Goal: Task Accomplishment & Management: Complete application form

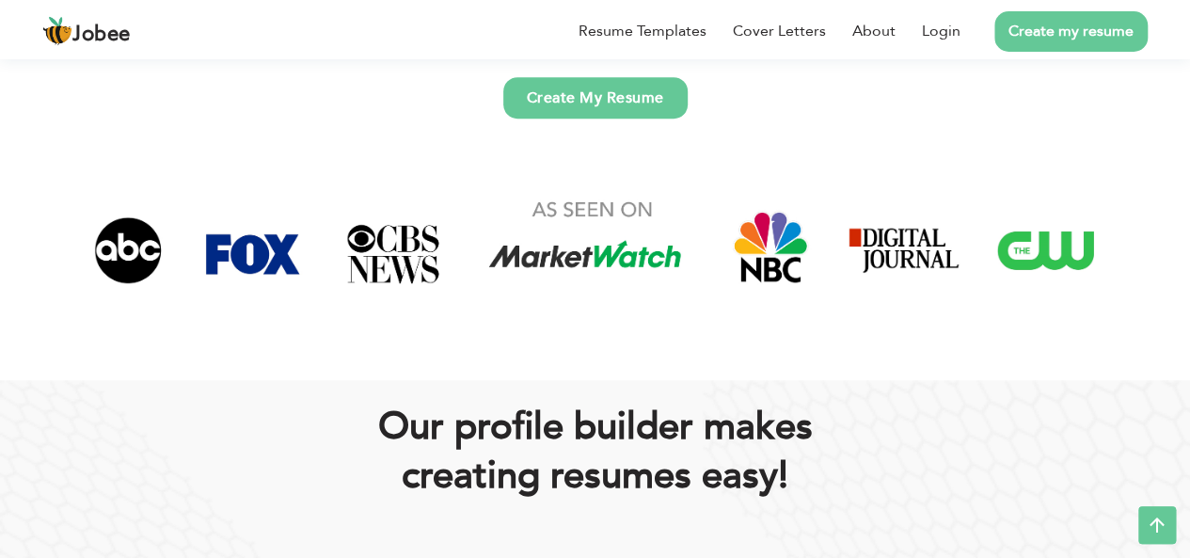
scroll to position [608, 0]
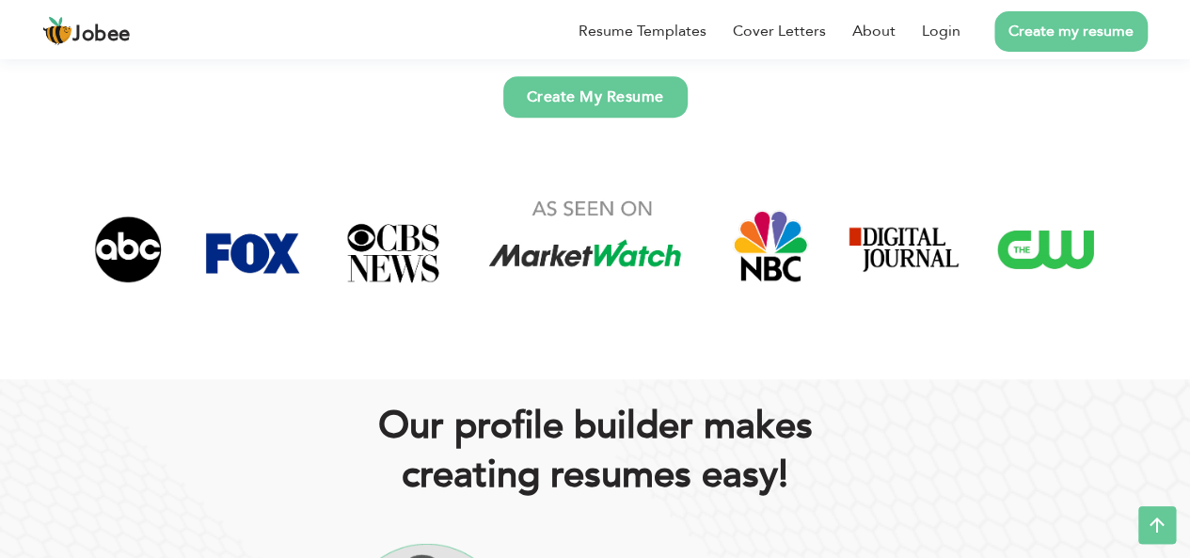
click at [585, 96] on link "Create My Resume" at bounding box center [595, 96] width 184 height 41
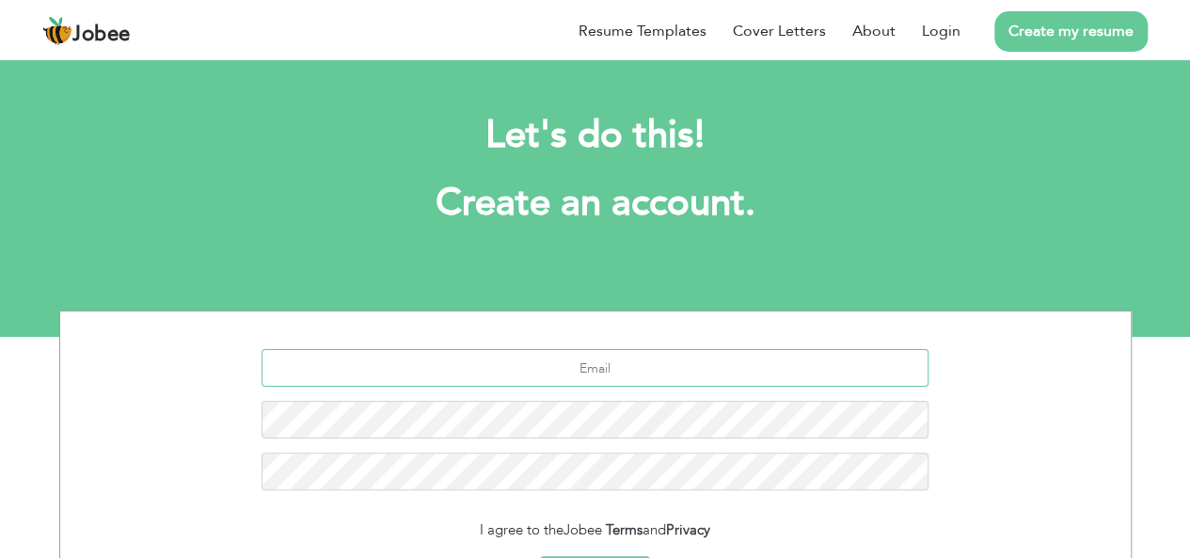
click at [577, 358] on input "text" at bounding box center [594, 368] width 667 height 38
type input "A"
type input "[EMAIL_ADDRESS][DOMAIN_NAME]"
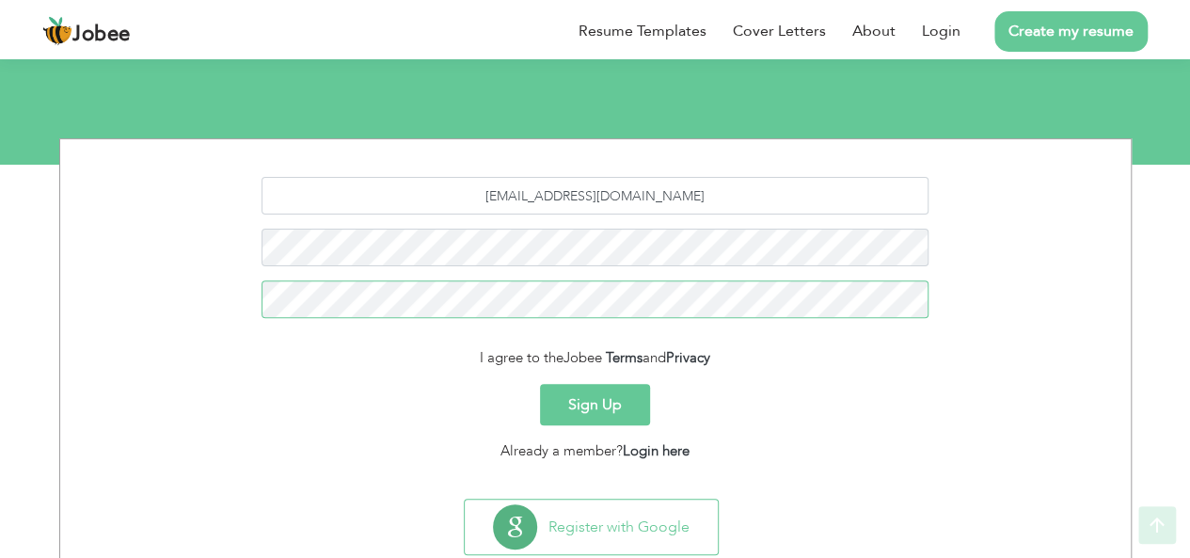
scroll to position [222, 0]
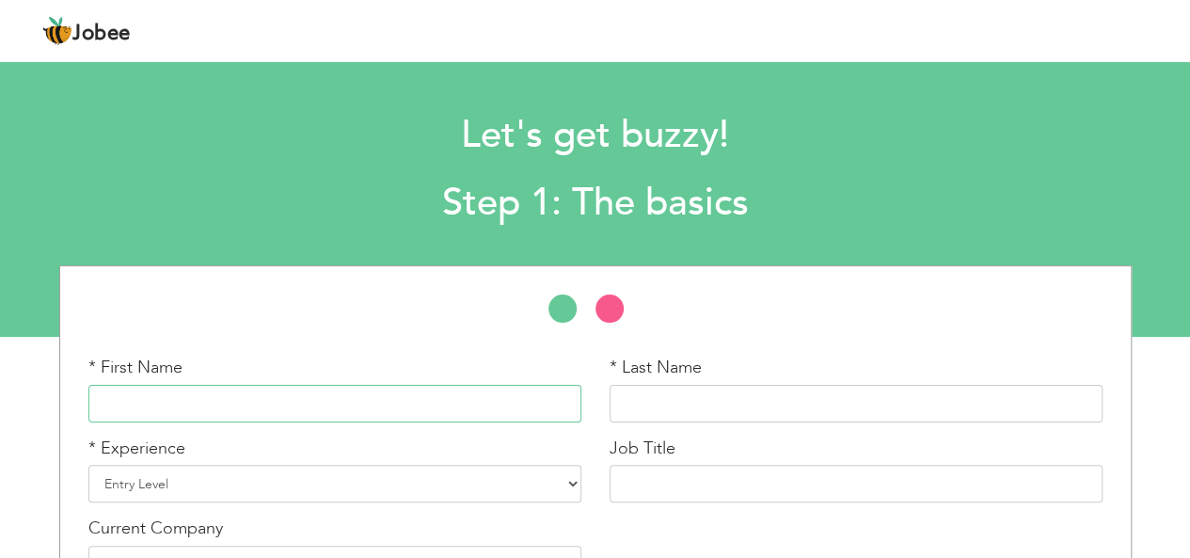
click at [202, 409] on input "text" at bounding box center [334, 404] width 493 height 38
type input "ayesha"
click at [707, 400] on input "text" at bounding box center [855, 404] width 493 height 38
type input "alamgir"
click at [401, 475] on select "Entry Level Less than 1 Year 1 Year 2 Years 3 Years 4 Years 5 Years 6 Years 7 Y…" at bounding box center [334, 484] width 493 height 38
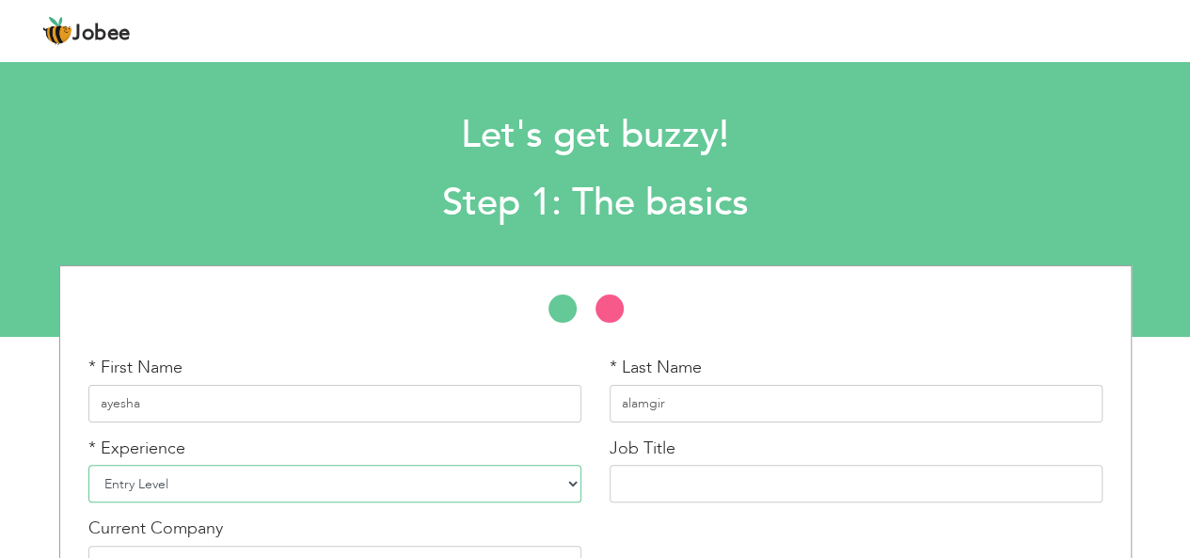
select select "2"
click at [88, 465] on select "Entry Level Less than 1 Year 1 Year 2 Years 3 Years 4 Years 5 Years 6 Years 7 Y…" at bounding box center [334, 484] width 493 height 38
click at [750, 484] on input "text" at bounding box center [855, 484] width 493 height 38
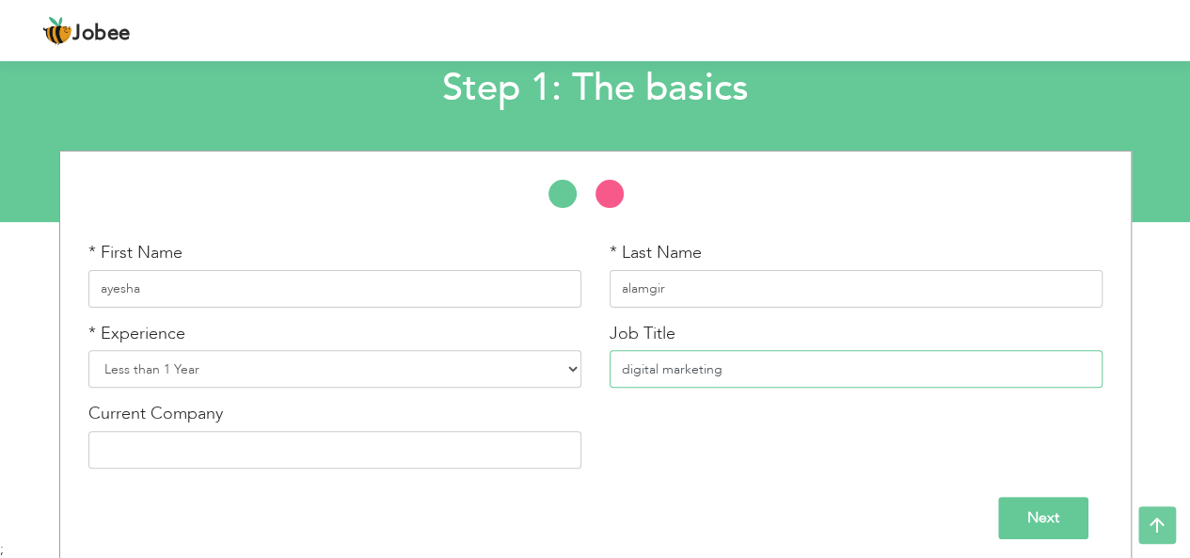
scroll to position [123, 0]
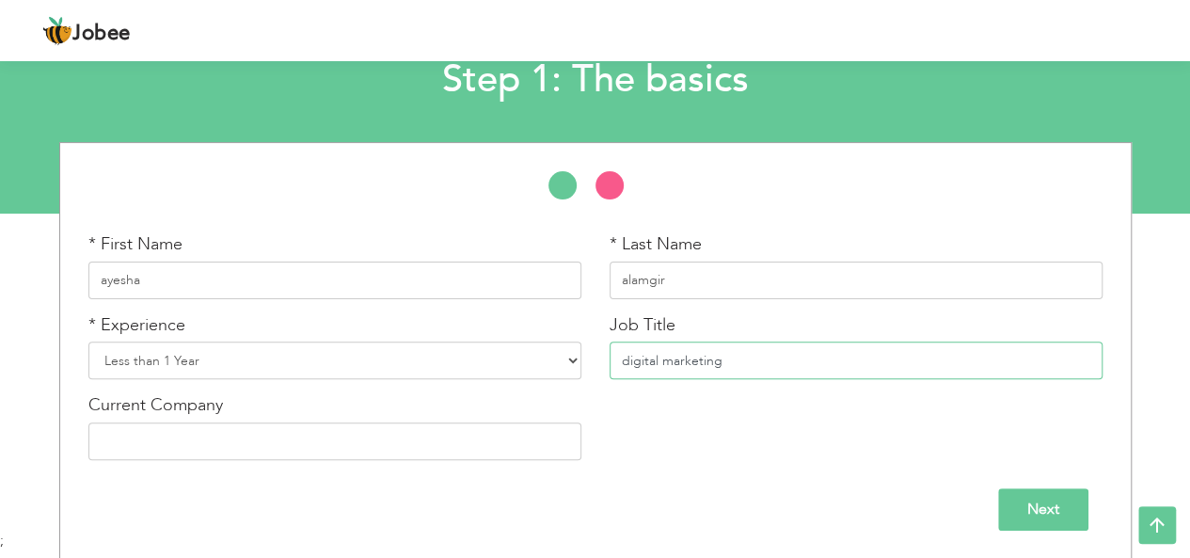
type input "digital marketing"
click at [395, 439] on input "text" at bounding box center [334, 441] width 493 height 38
type input "peak solution"
click at [1054, 494] on input "Next" at bounding box center [1043, 509] width 90 height 42
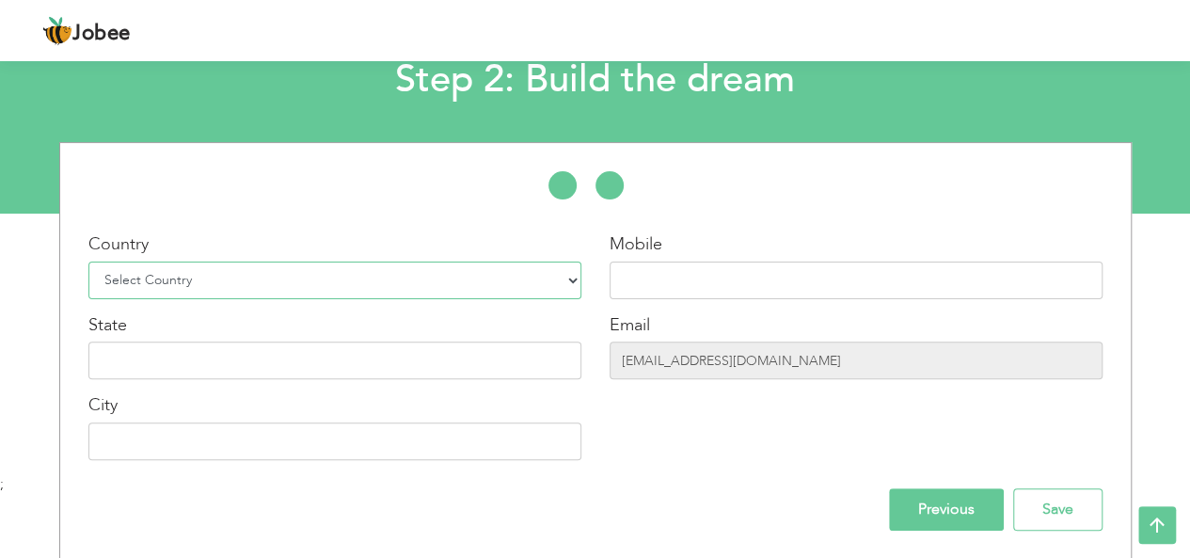
click at [413, 266] on select "Select Country [GEOGRAPHIC_DATA] [GEOGRAPHIC_DATA] [GEOGRAPHIC_DATA] [US_STATE]…" at bounding box center [334, 280] width 493 height 38
select select "166"
click at [88, 261] on select "Select Country [GEOGRAPHIC_DATA] [GEOGRAPHIC_DATA] [GEOGRAPHIC_DATA] [US_STATE]…" at bounding box center [334, 280] width 493 height 38
click at [331, 368] on input "text" at bounding box center [334, 360] width 493 height 38
type input "[GEOGRAPHIC_DATA]"
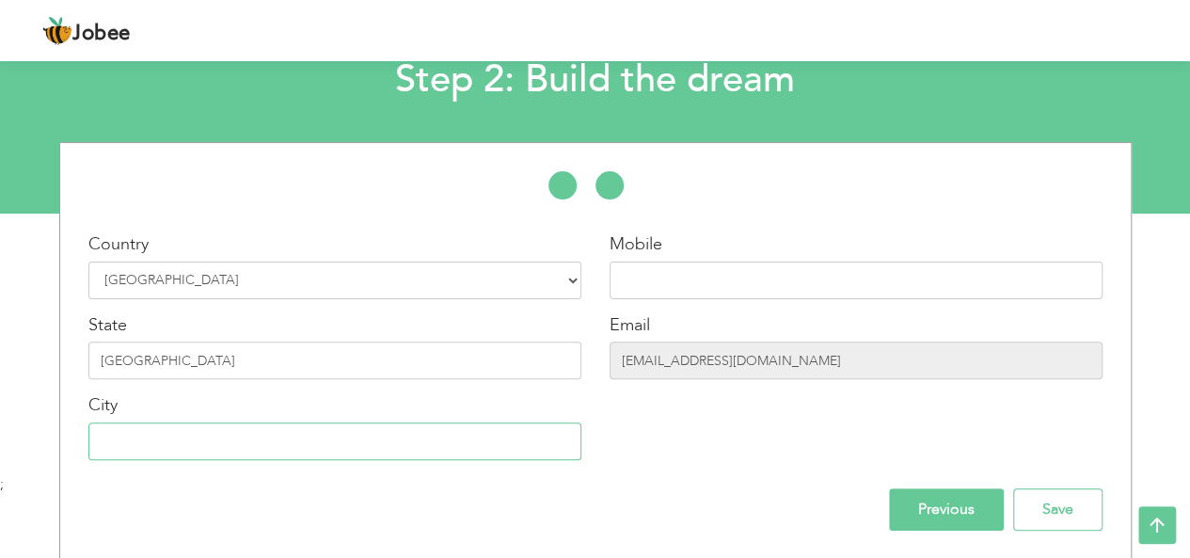
click at [244, 447] on input "text" at bounding box center [334, 441] width 493 height 38
type input "[GEOGRAPHIC_DATA]"
click at [694, 294] on input "text" at bounding box center [855, 280] width 493 height 38
type input "03364706619"
click at [1076, 511] on input "Save" at bounding box center [1057, 509] width 89 height 42
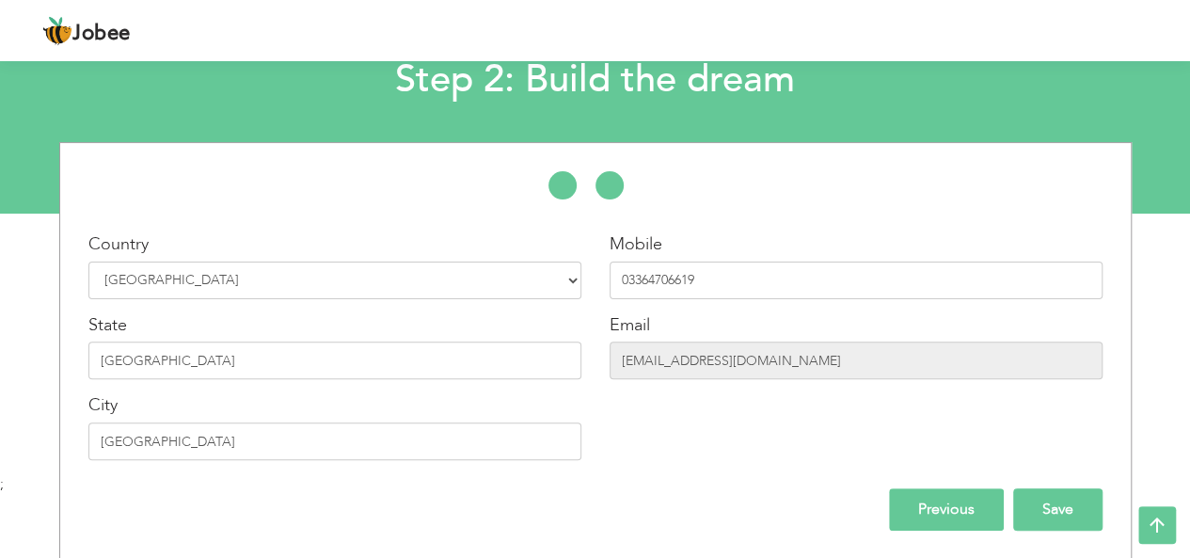
click at [1076, 511] on input "Save" at bounding box center [1057, 509] width 89 height 42
click at [1053, 500] on input "Save" at bounding box center [1057, 509] width 89 height 42
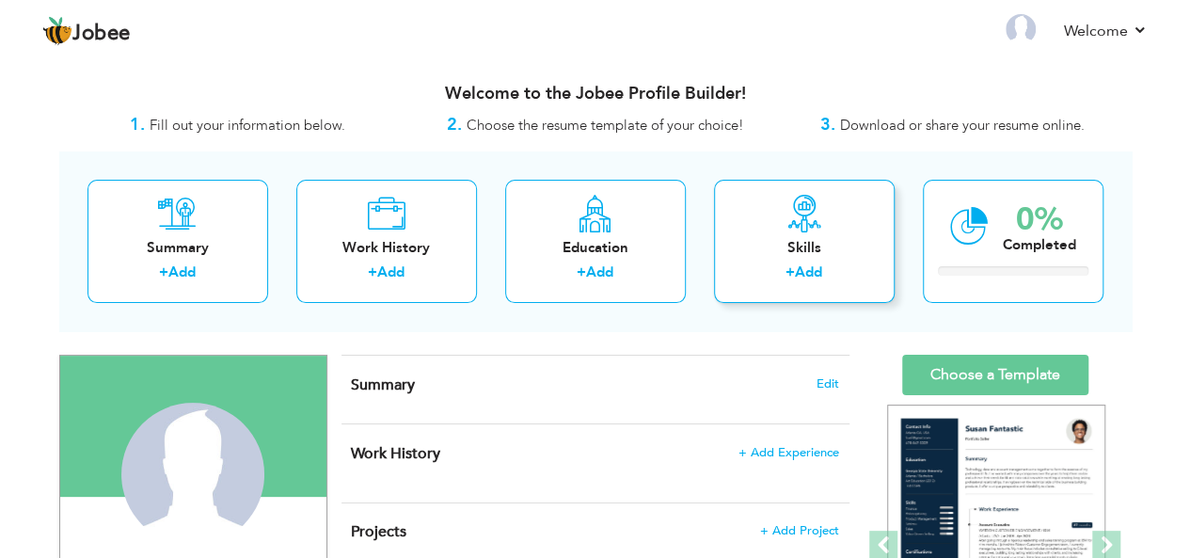
click at [786, 204] on icon at bounding box center [804, 214] width 38 height 38
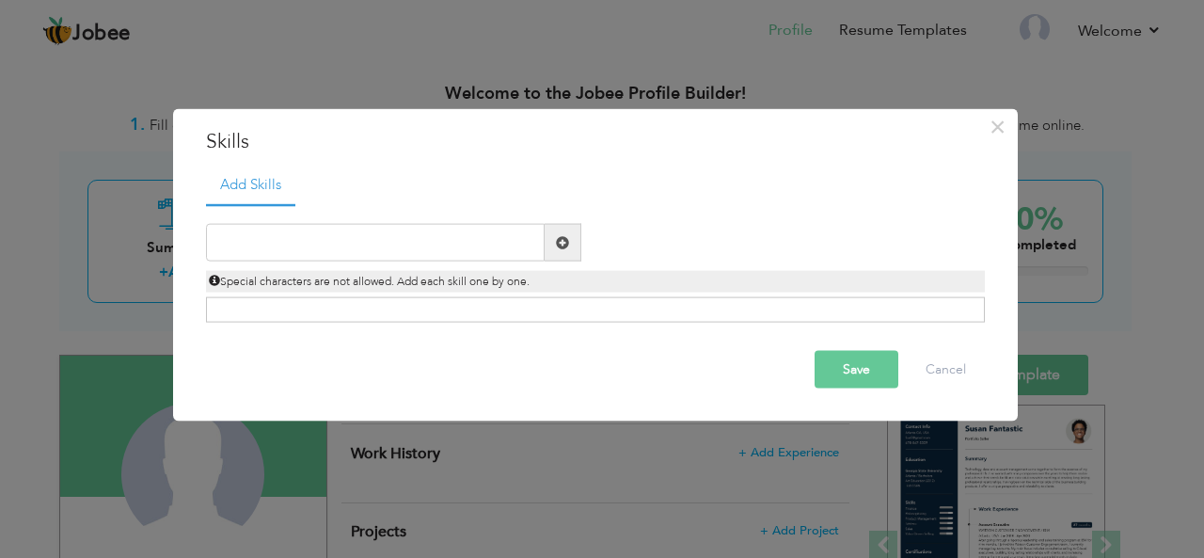
click at [453, 211] on div "Duplicate entry" at bounding box center [595, 263] width 779 height 118
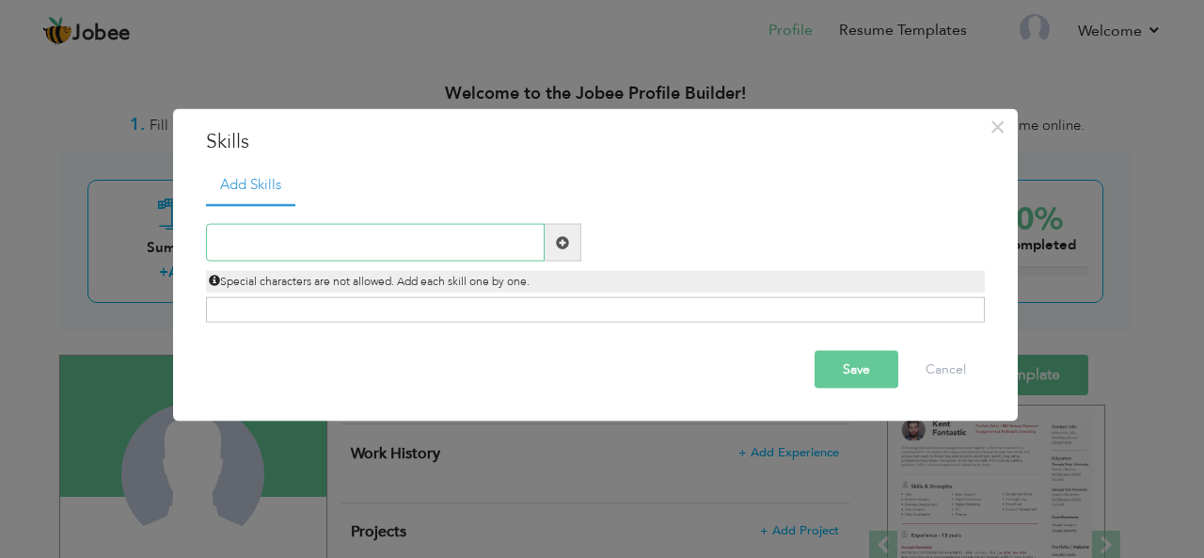
click at [443, 240] on input "text" at bounding box center [375, 243] width 339 height 38
type input "digital marketing"
click at [417, 308] on div "Click on , to mark skill as primary." at bounding box center [595, 309] width 779 height 25
click at [843, 359] on button "Save" at bounding box center [856, 370] width 84 height 38
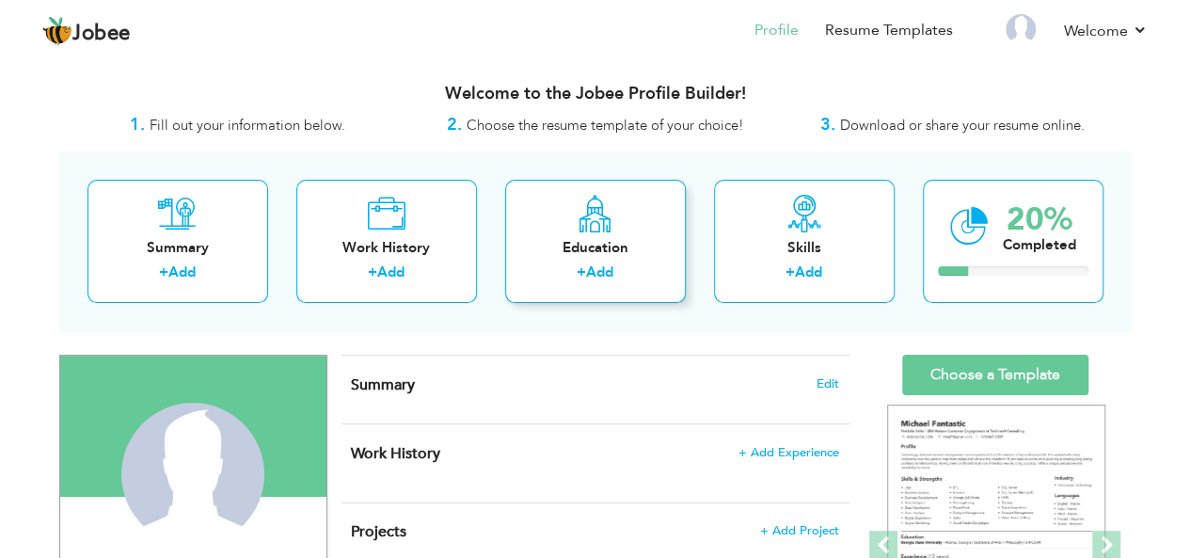
click at [594, 252] on div "Education" at bounding box center [595, 248] width 150 height 20
radio input "true"
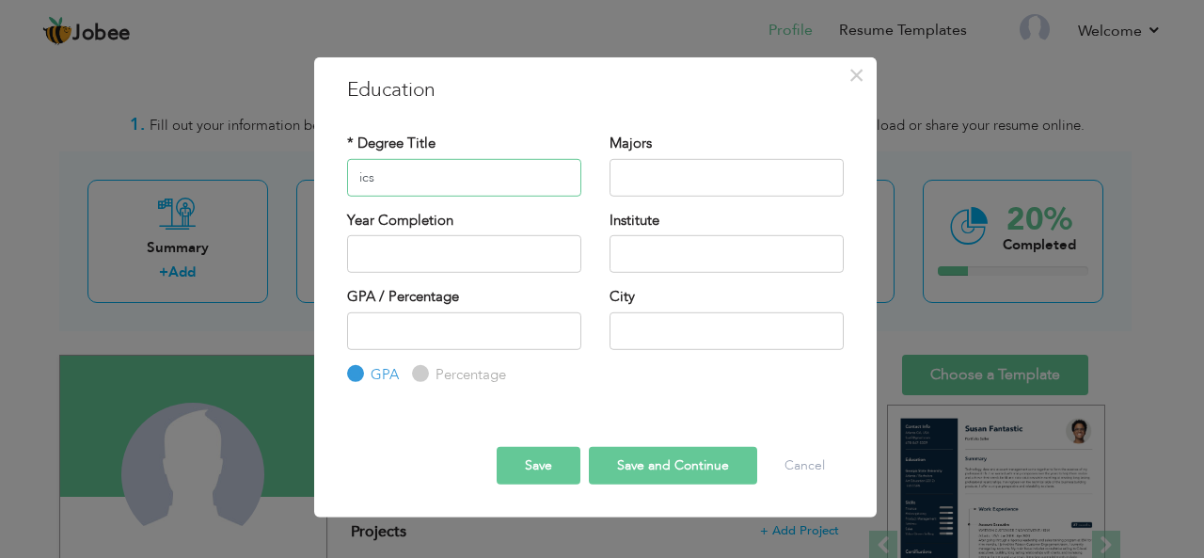
type input "ics"
click at [702, 189] on input "text" at bounding box center [726, 177] width 234 height 38
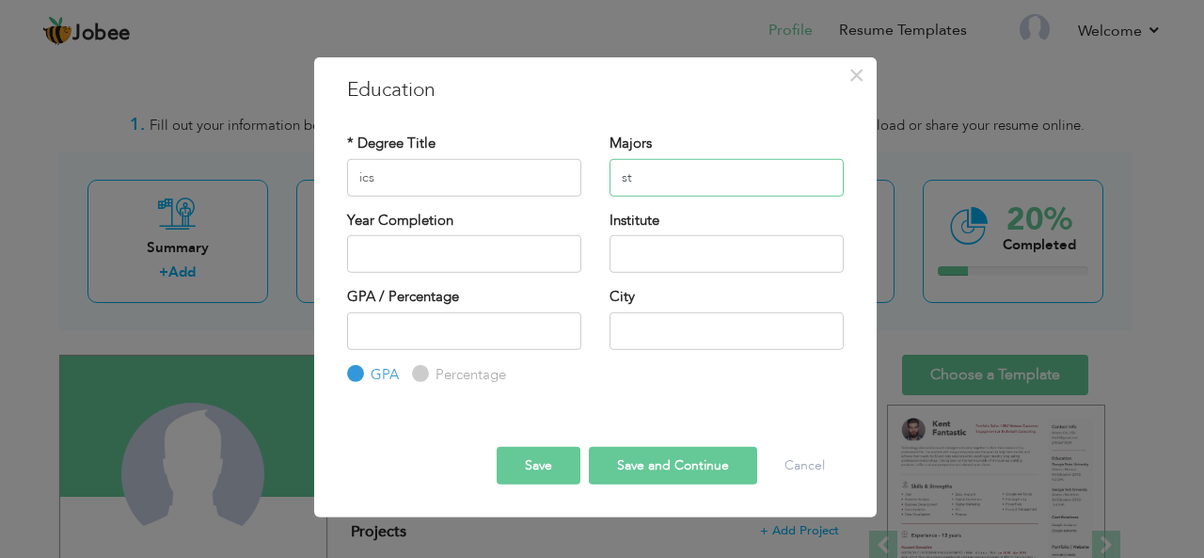
type input "s"
type input "physics"
type input "2025"
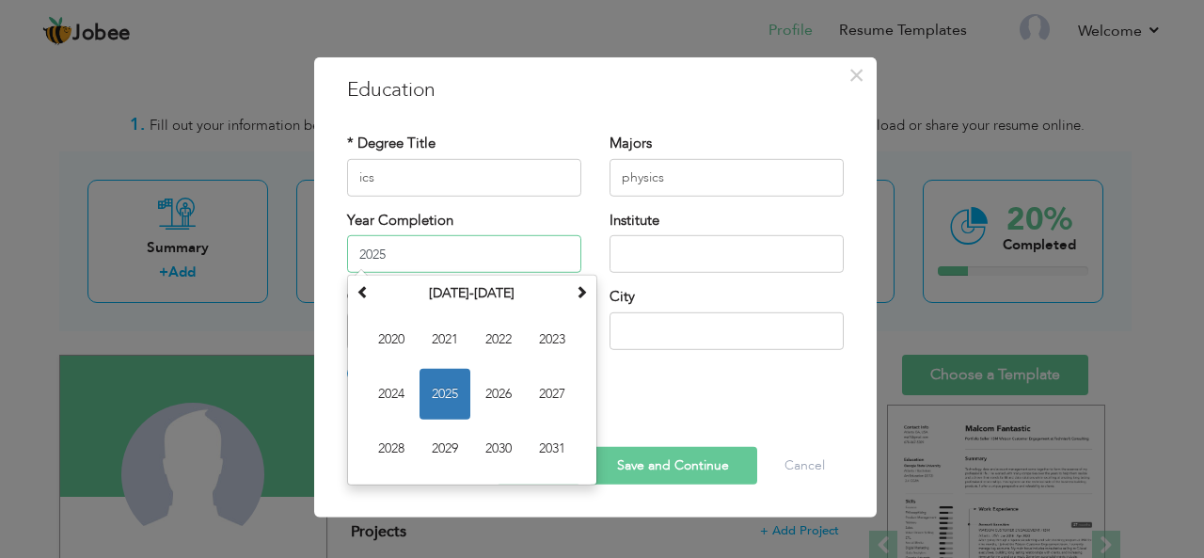
click at [497, 257] on input "2025" at bounding box center [464, 254] width 234 height 38
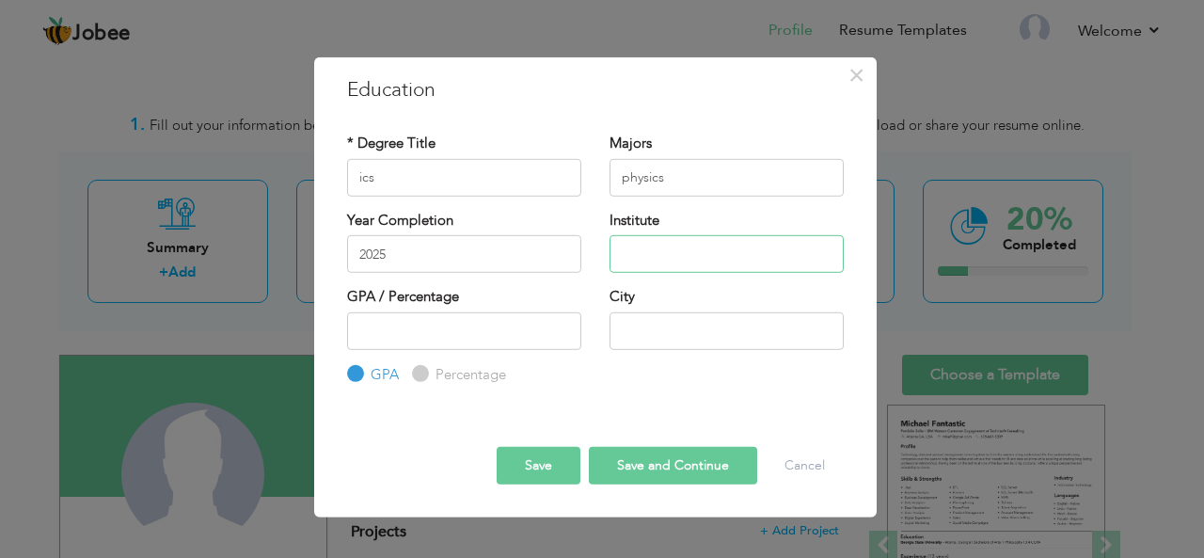
click at [666, 271] on input "text" at bounding box center [726, 254] width 234 height 38
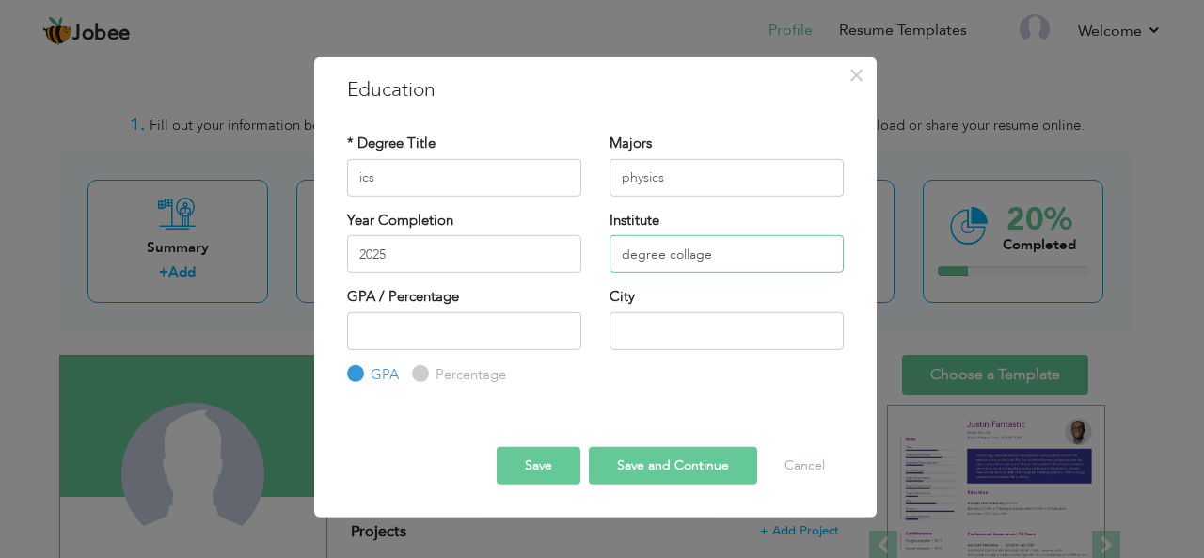
type input "degree collage"
click at [489, 326] on input "number" at bounding box center [464, 330] width 234 height 38
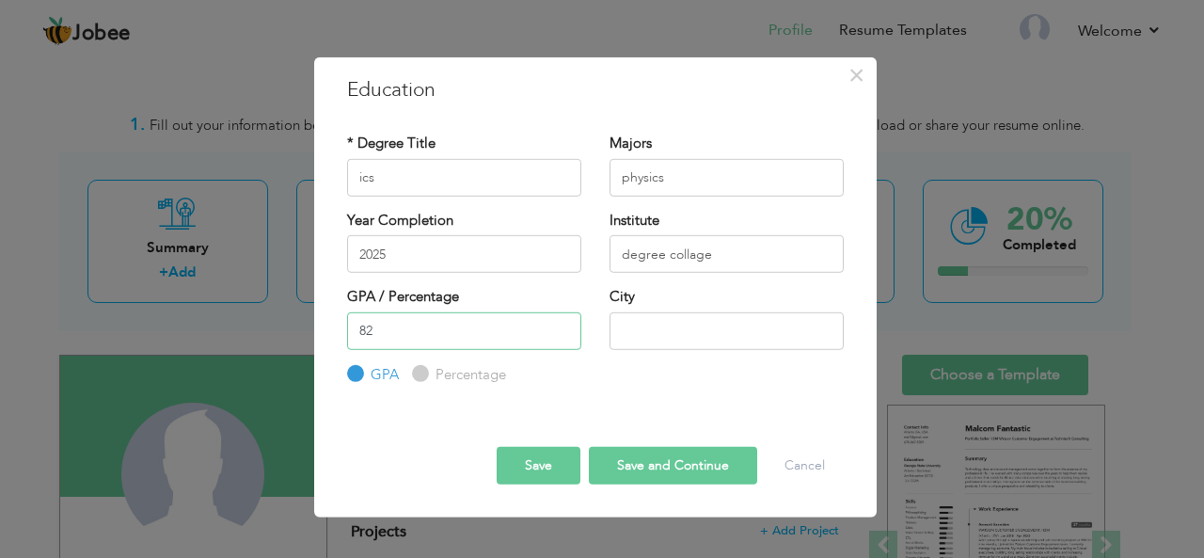
type input "82"
click at [667, 330] on input "text" at bounding box center [726, 330] width 234 height 38
click at [423, 366] on div "Percentage" at bounding box center [459, 374] width 94 height 21
click at [431, 366] on label "Percentage" at bounding box center [468, 375] width 75 height 20
click at [421, 368] on input "Percentage" at bounding box center [418, 374] width 12 height 12
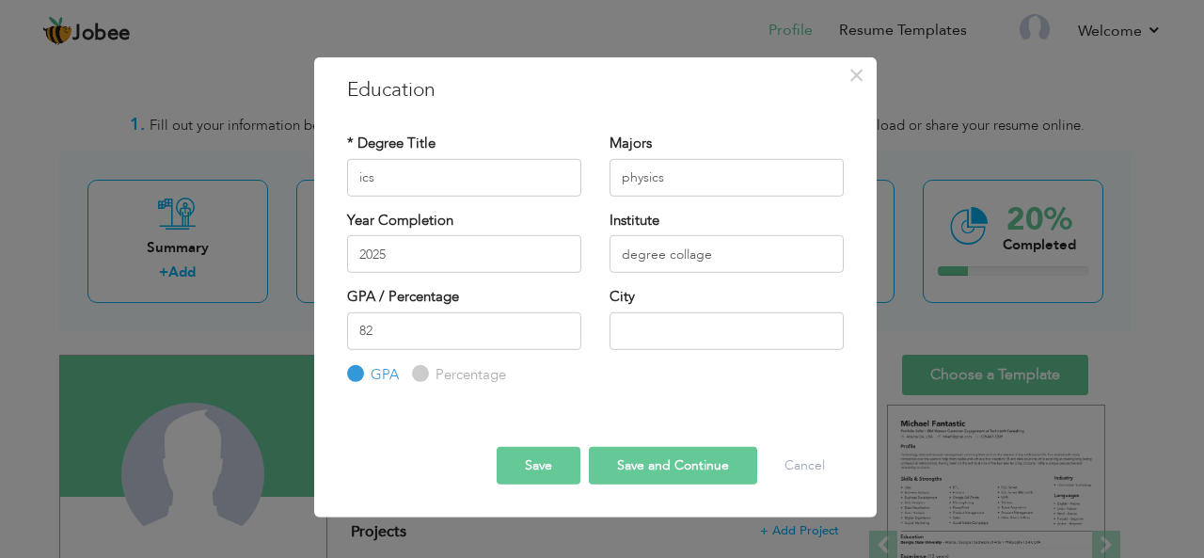
radio input "true"
click at [431, 366] on label "Percentage" at bounding box center [468, 375] width 75 height 20
click at [421, 368] on input "Percentage" at bounding box center [418, 374] width 12 height 12
click at [701, 339] on input "text" at bounding box center [726, 330] width 234 height 38
type input "[GEOGRAPHIC_DATA]"
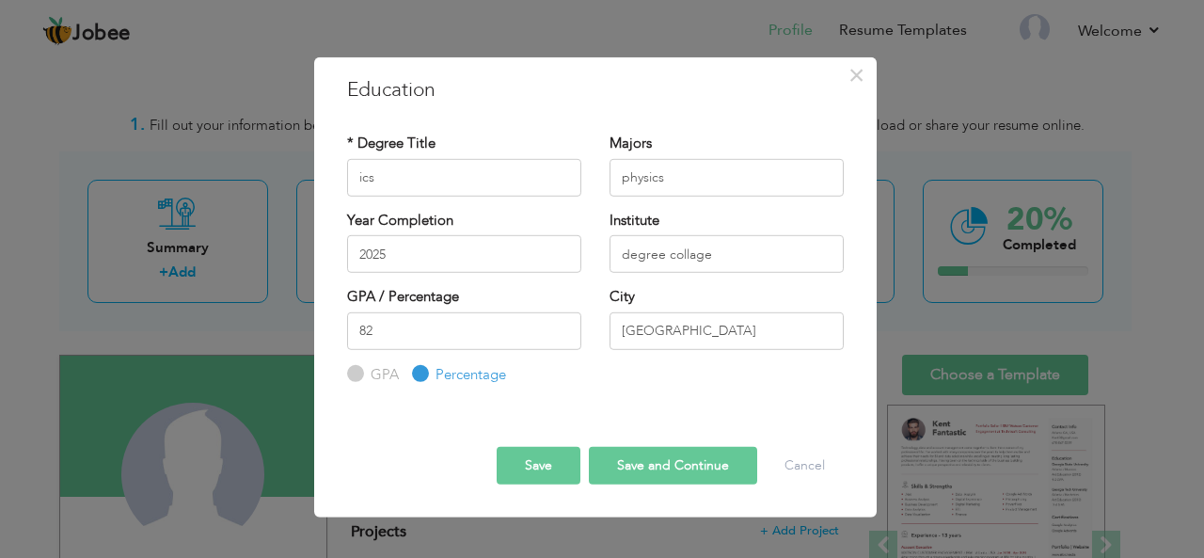
click at [540, 460] on button "Save" at bounding box center [539, 466] width 84 height 38
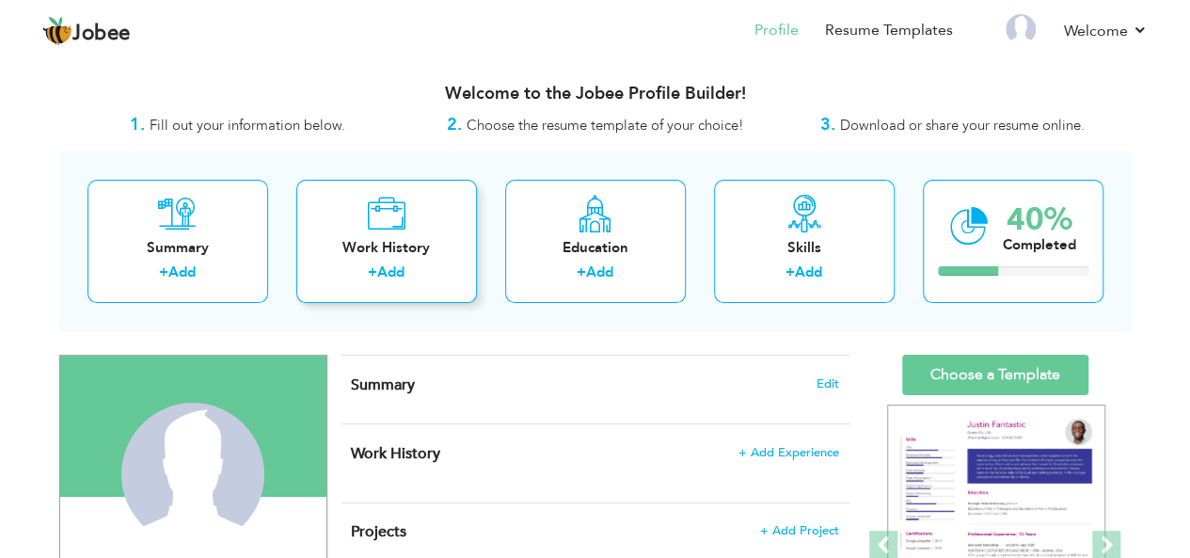
click at [425, 210] on div "Work History + Add" at bounding box center [386, 241] width 181 height 123
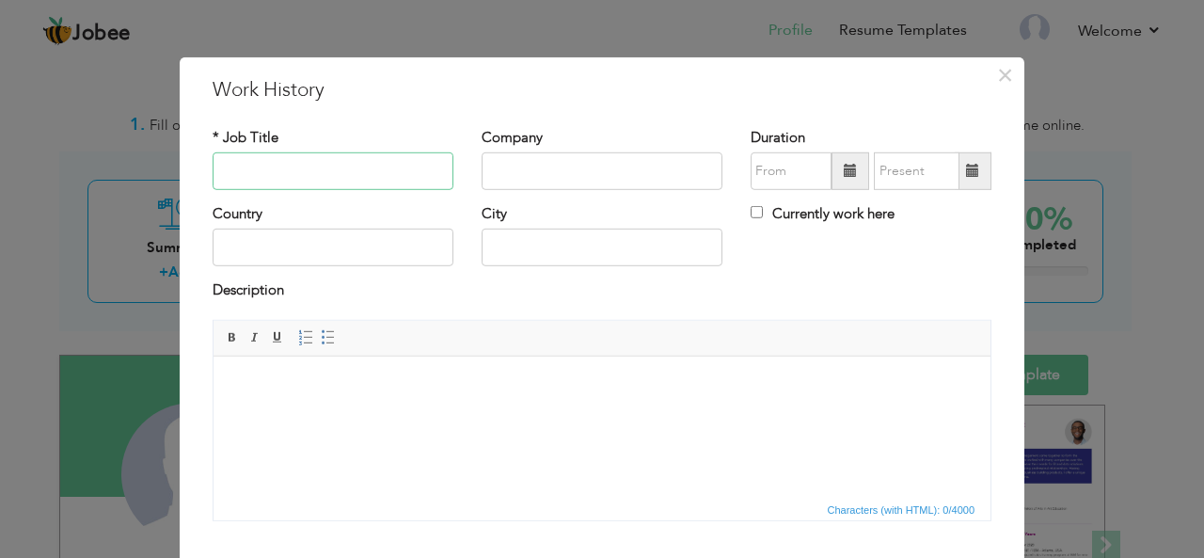
click at [354, 165] on input "text" at bounding box center [333, 171] width 241 height 38
click at [527, 153] on input "text" at bounding box center [602, 171] width 241 height 38
click at [263, 170] on input "contant title" at bounding box center [333, 171] width 241 height 38
click at [260, 168] on input "contant title" at bounding box center [333, 171] width 241 height 38
type input "job title"
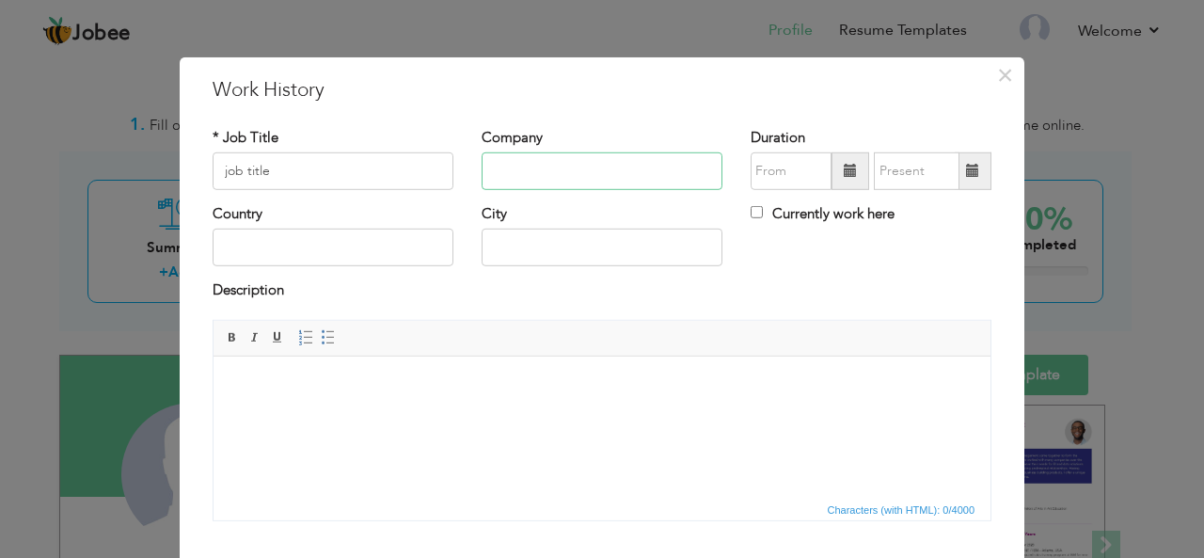
click at [551, 171] on input "text" at bounding box center [602, 171] width 241 height 38
type input "peak solution"
click at [231, 256] on input "text" at bounding box center [333, 248] width 241 height 38
type input "pakistan"
click at [504, 254] on input "text" at bounding box center [602, 248] width 241 height 38
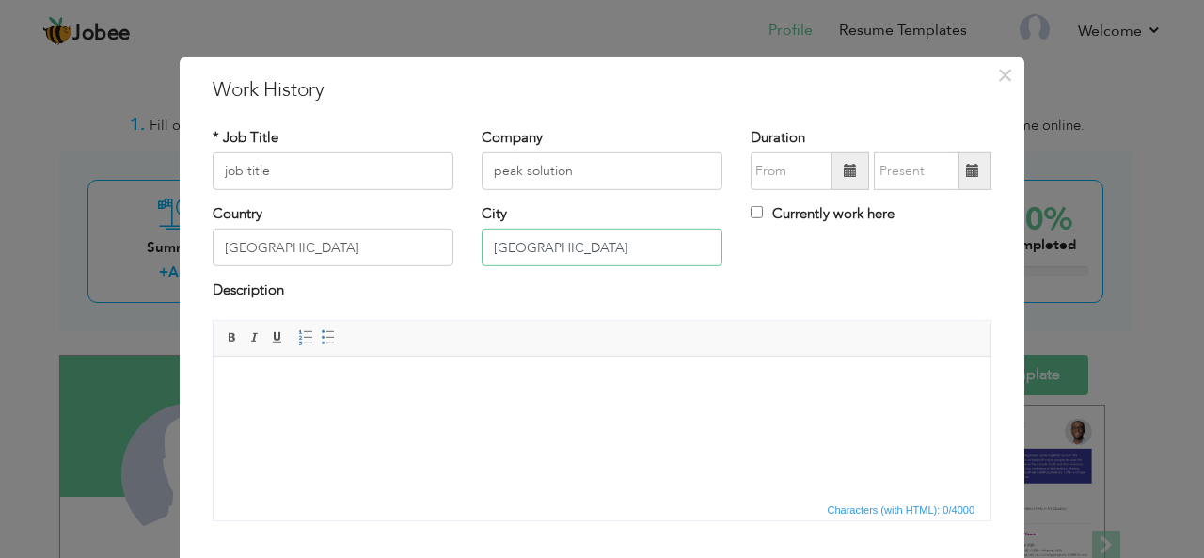
type input "[GEOGRAPHIC_DATA]"
type input "09/2025"
click at [792, 162] on input "09/2025" at bounding box center [790, 171] width 81 height 38
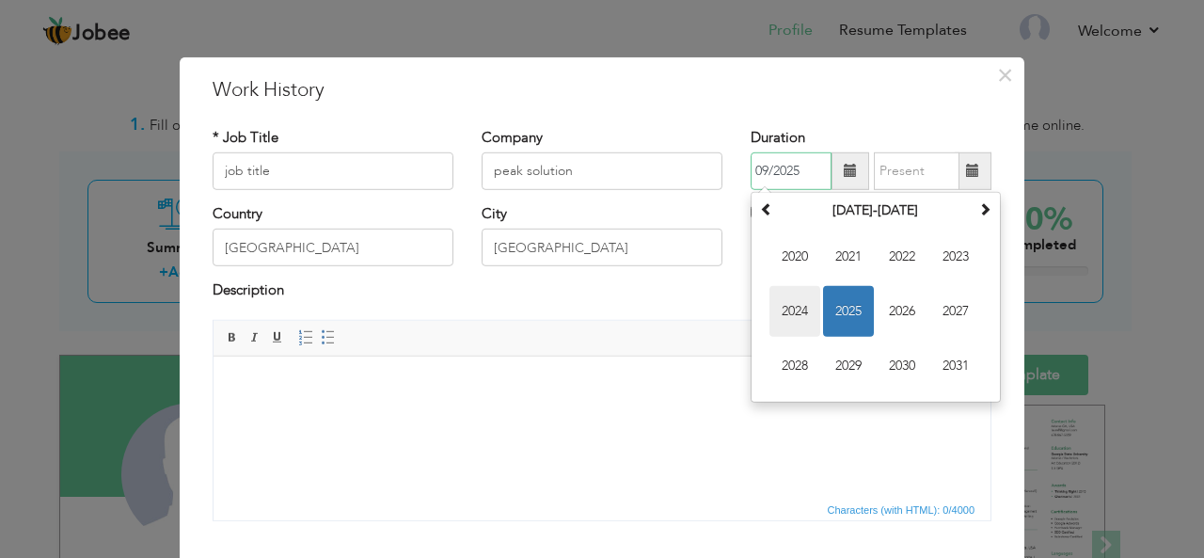
click at [798, 297] on span "2024" at bounding box center [794, 311] width 51 height 51
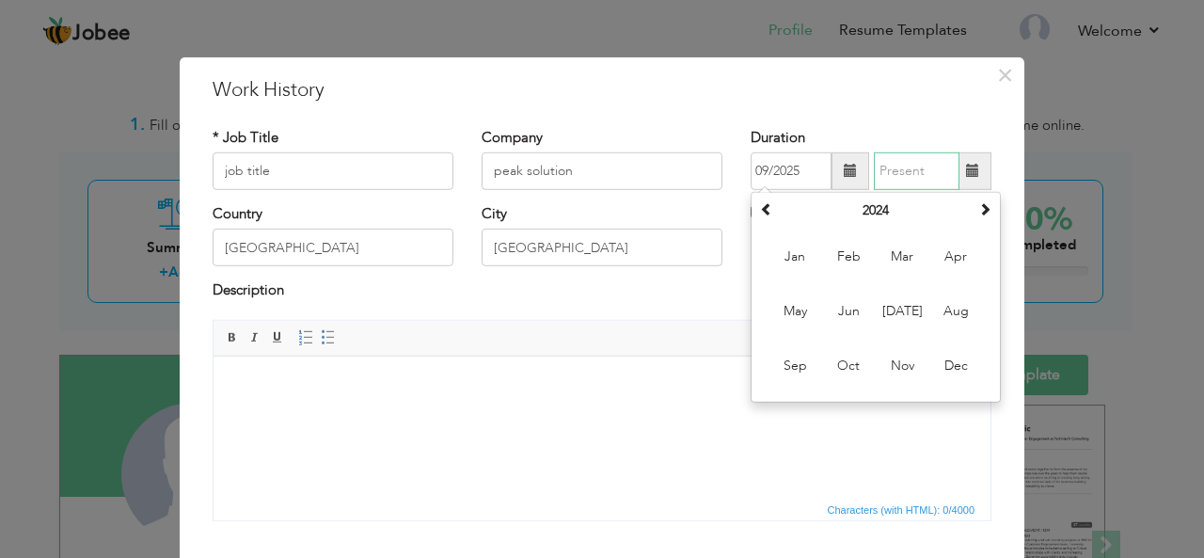
type input "09/2025"
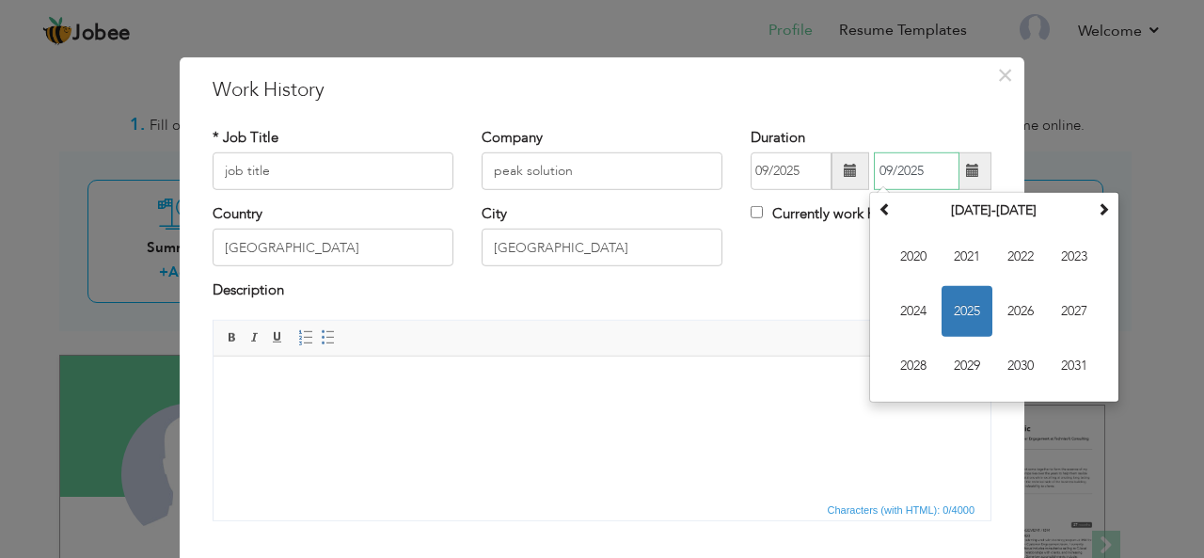
click at [908, 171] on input "09/2025" at bounding box center [917, 171] width 86 height 38
click at [967, 304] on span "2025" at bounding box center [966, 311] width 51 height 51
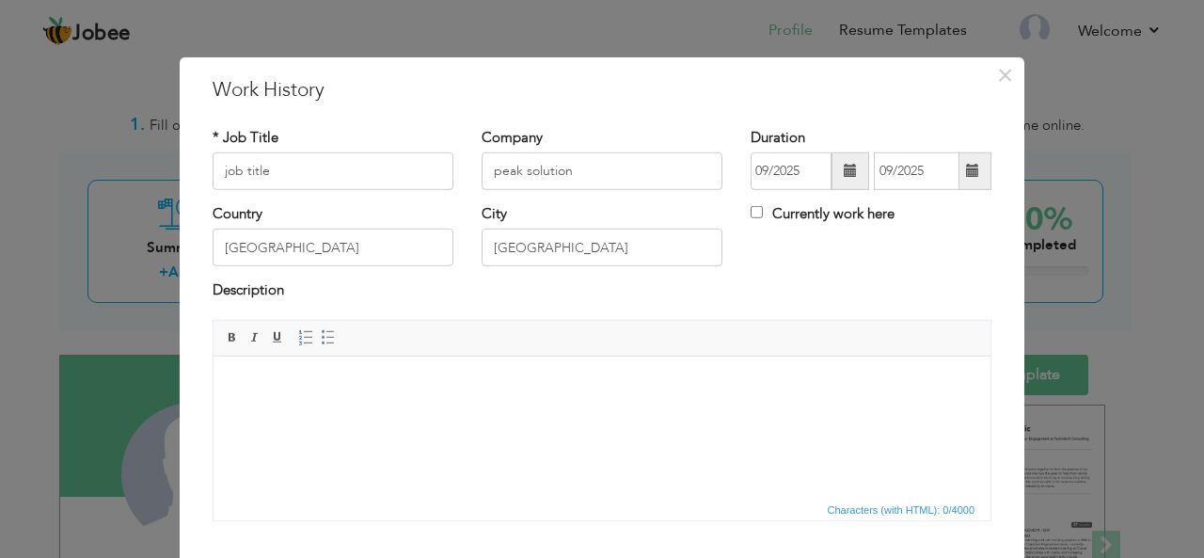
click at [785, 413] on html at bounding box center [601, 383] width 777 height 57
click at [861, 505] on span "Characters (with HTML): 0/4000" at bounding box center [901, 509] width 155 height 17
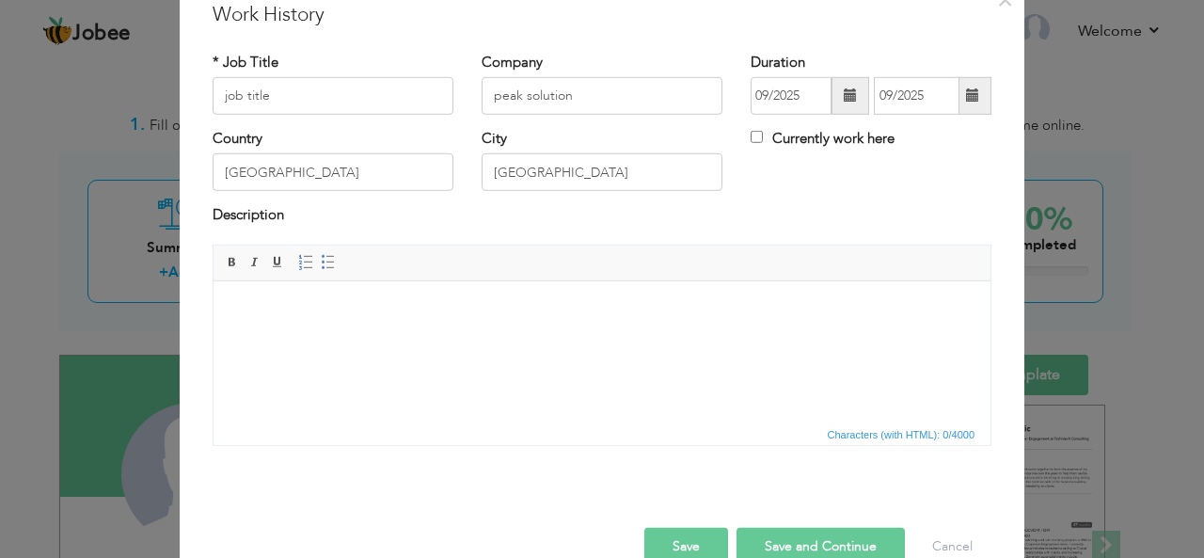
scroll to position [113, 0]
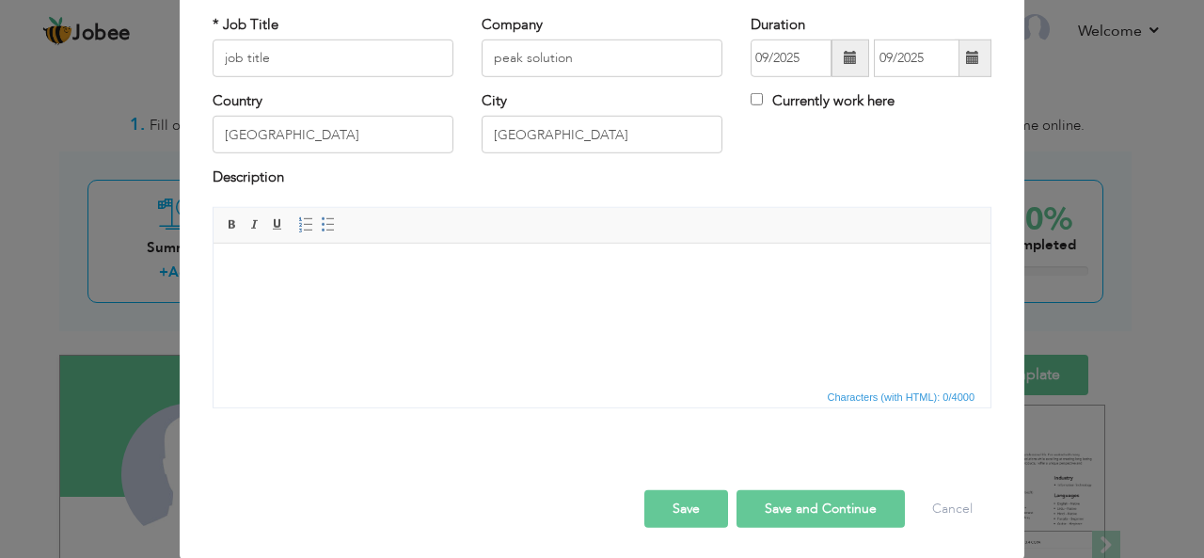
click at [837, 497] on button "Save and Continue" at bounding box center [820, 509] width 168 height 38
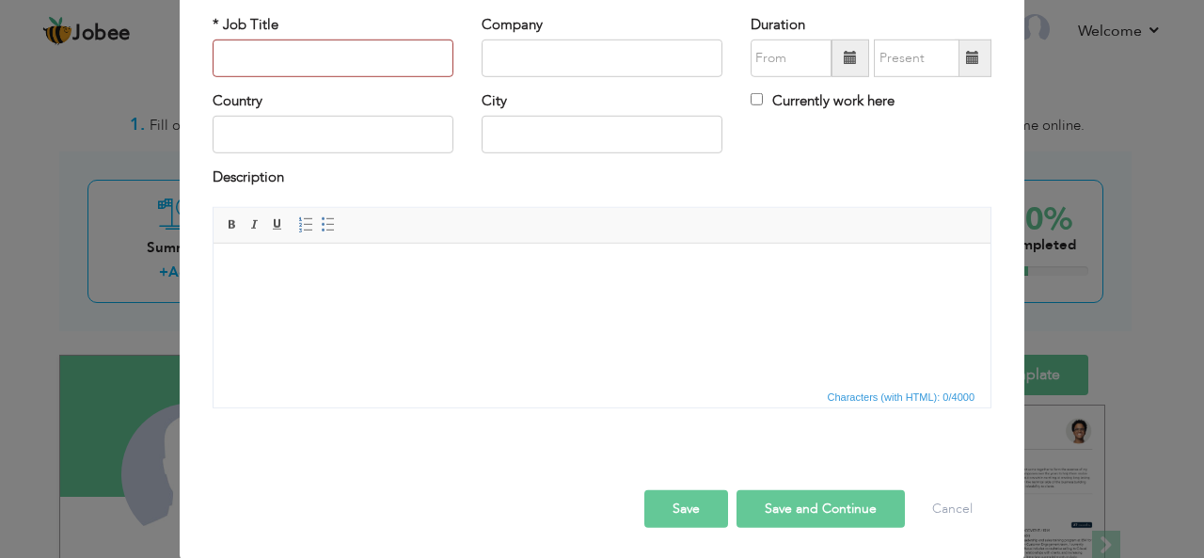
click at [837, 497] on button "Save and Continue" at bounding box center [820, 509] width 168 height 38
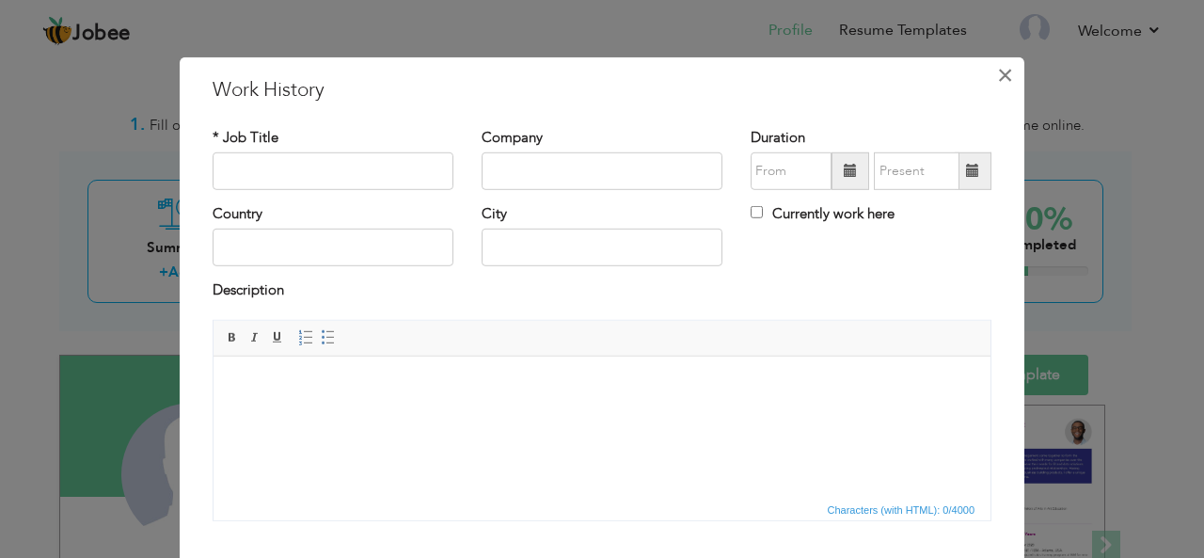
click at [1003, 78] on span "×" at bounding box center [1005, 74] width 16 height 34
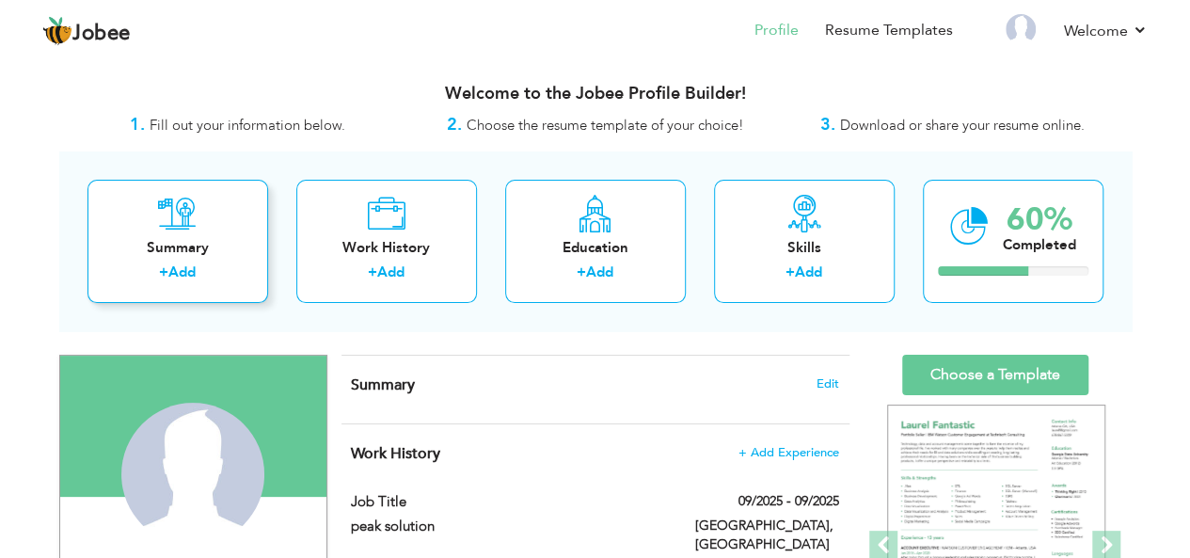
click at [188, 221] on icon at bounding box center [177, 214] width 39 height 38
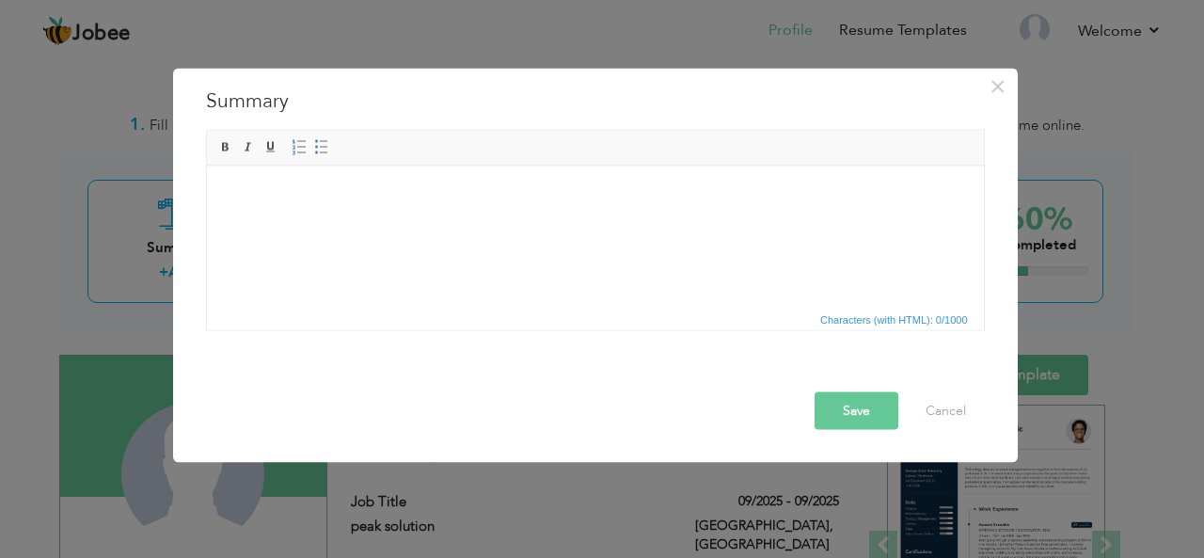
click at [286, 210] on html at bounding box center [594, 194] width 777 height 57
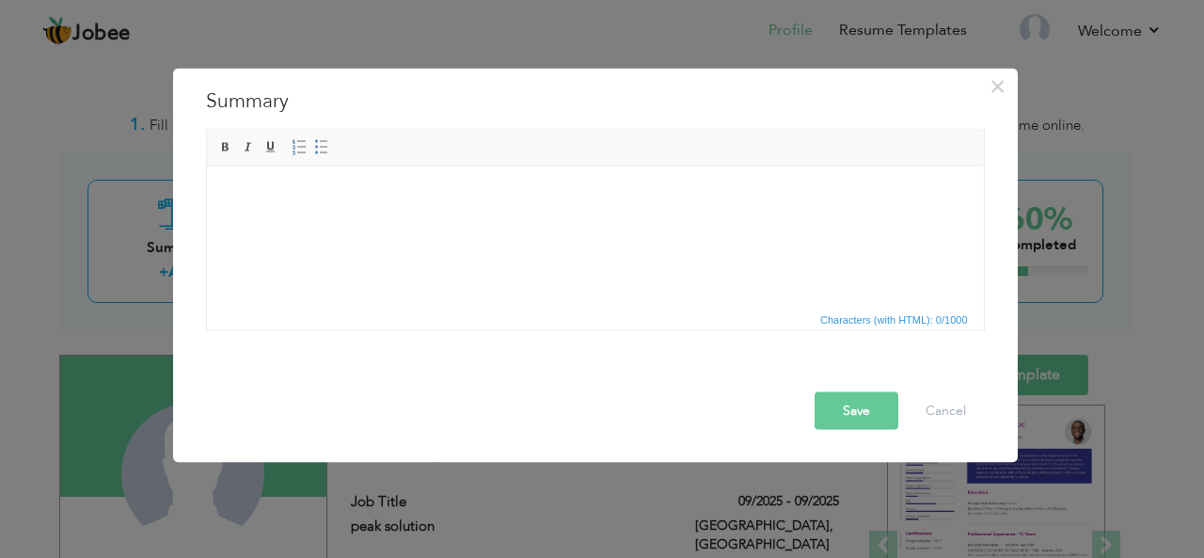
click at [241, 173] on html at bounding box center [594, 194] width 777 height 57
click at [221, 176] on html at bounding box center [594, 194] width 777 height 57
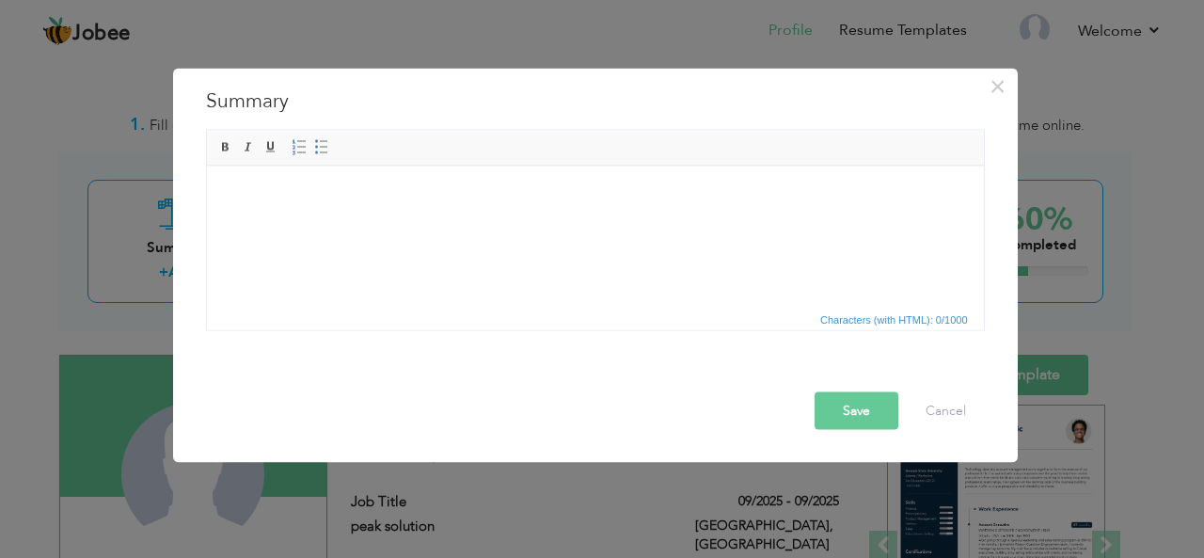
drag, startPoint x: 221, startPoint y: 176, endPoint x: 559, endPoint y: 245, distance: 344.7
click at [559, 223] on html at bounding box center [594, 194] width 777 height 57
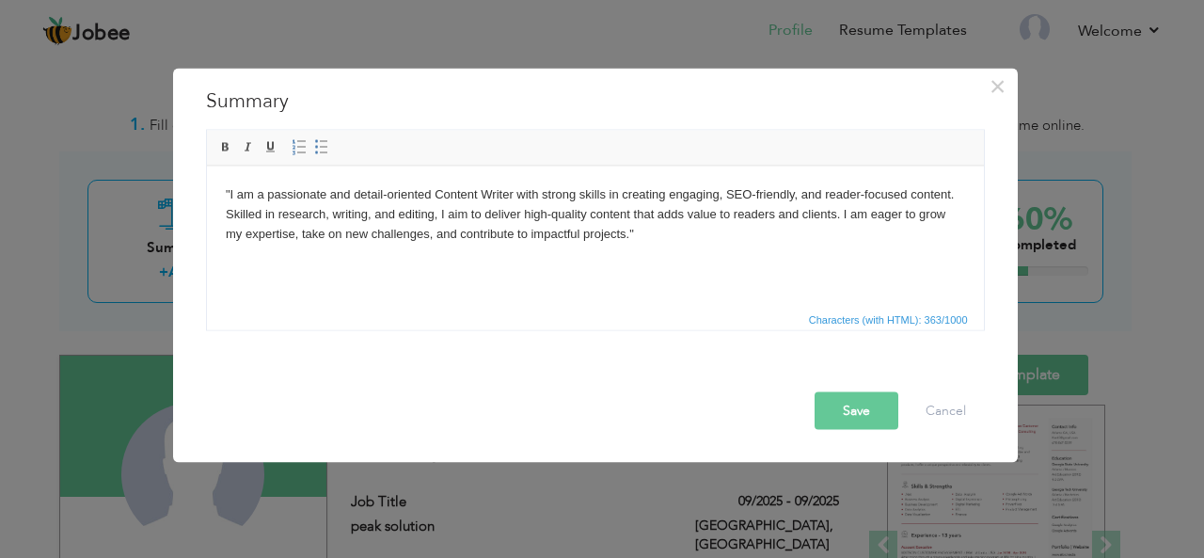
click at [852, 398] on button "Save" at bounding box center [856, 410] width 84 height 38
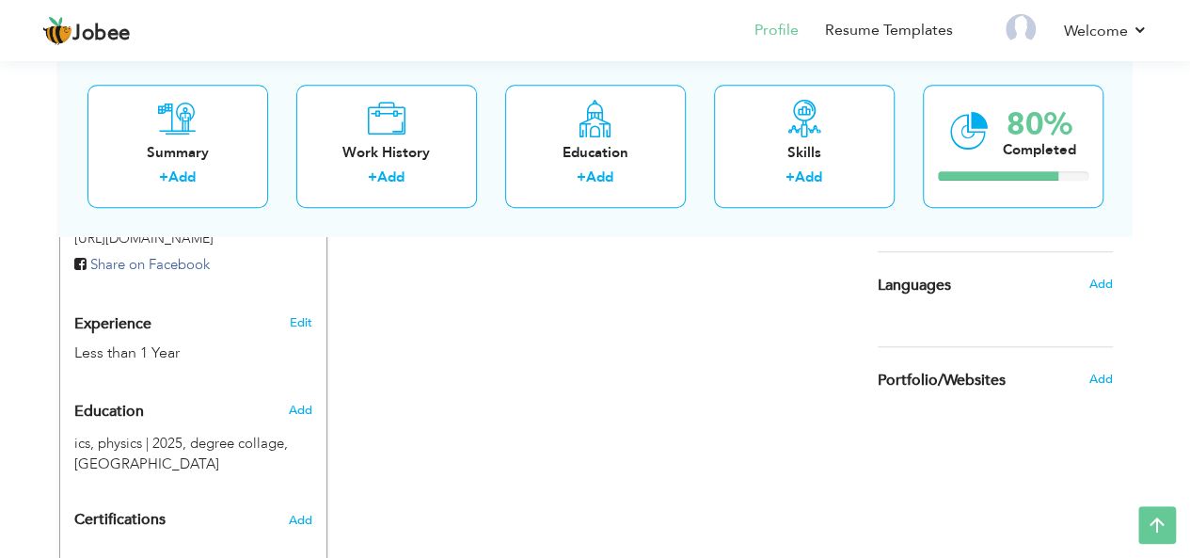
scroll to position [814, 0]
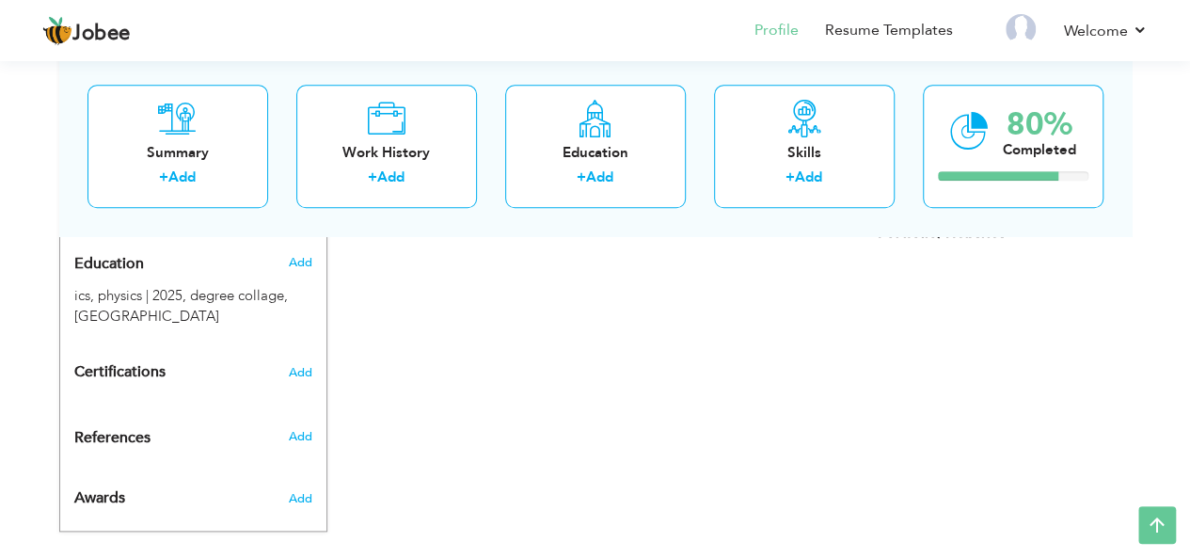
click at [197, 399] on div "Change Remove ayesha alamgir lahore , punjab Pakistan digital marketing peak so…" at bounding box center [193, 35] width 268 height 991
click at [306, 428] on span "Add" at bounding box center [299, 436] width 24 height 17
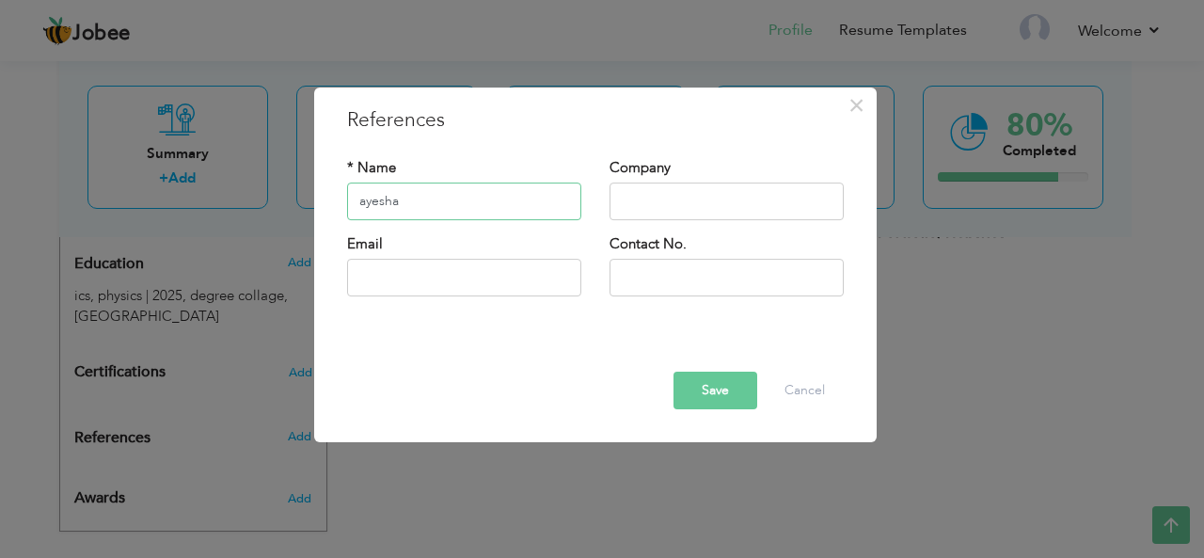
type input "ayesha"
click at [681, 193] on input "text" at bounding box center [726, 201] width 234 height 38
type input "peak solution"
click at [514, 281] on input "text" at bounding box center [464, 278] width 234 height 38
type input "[EMAIL_ADDRESS][DOMAIN_NAME]"
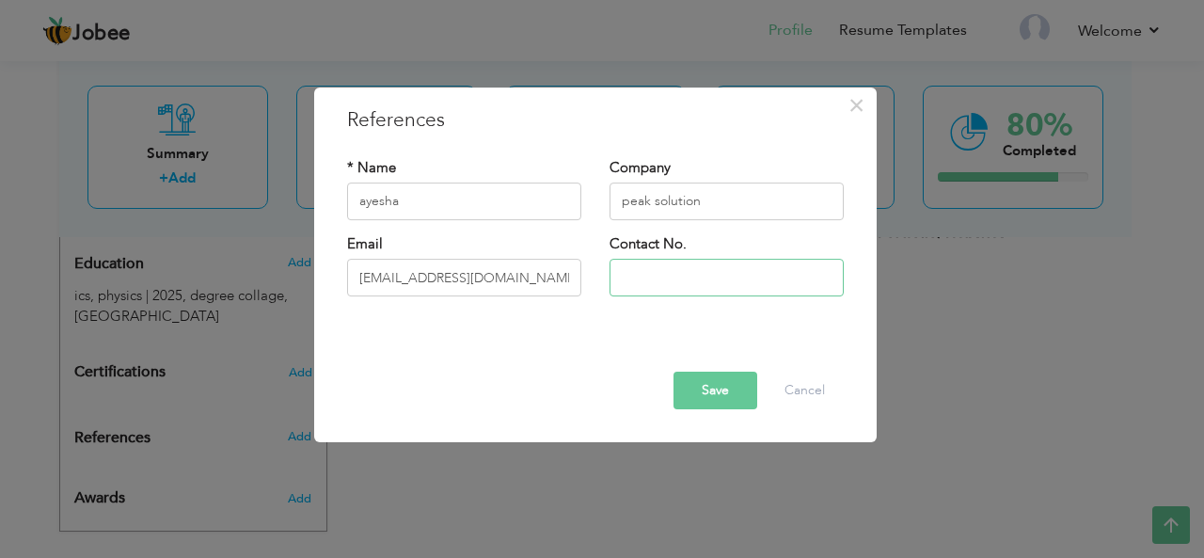
click at [677, 268] on input "text" at bounding box center [726, 278] width 234 height 38
type input "03364706619"
click at [734, 388] on button "Save" at bounding box center [715, 390] width 84 height 38
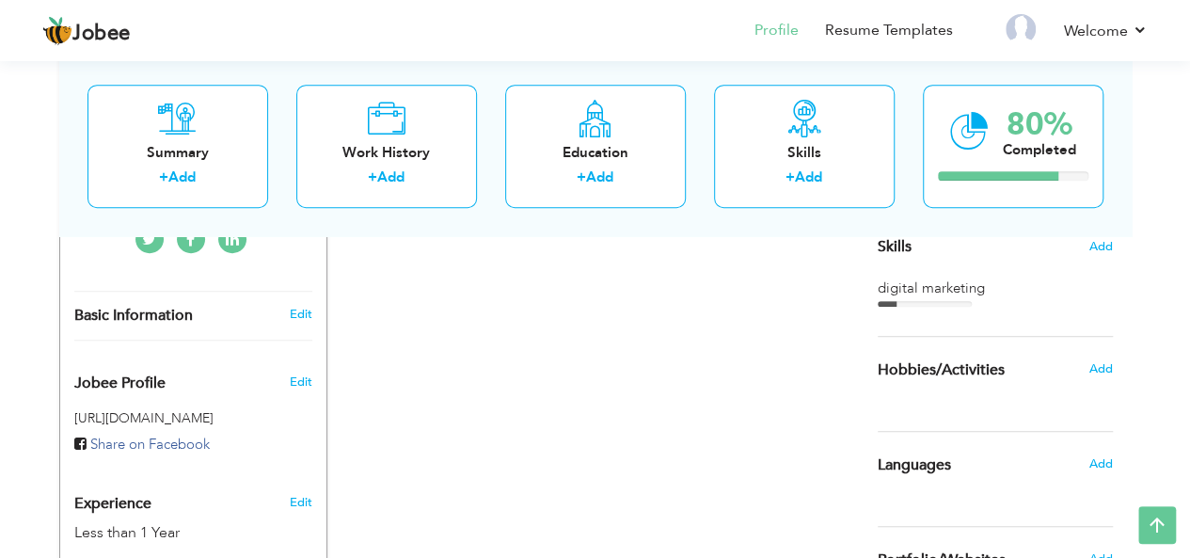
scroll to position [491, 0]
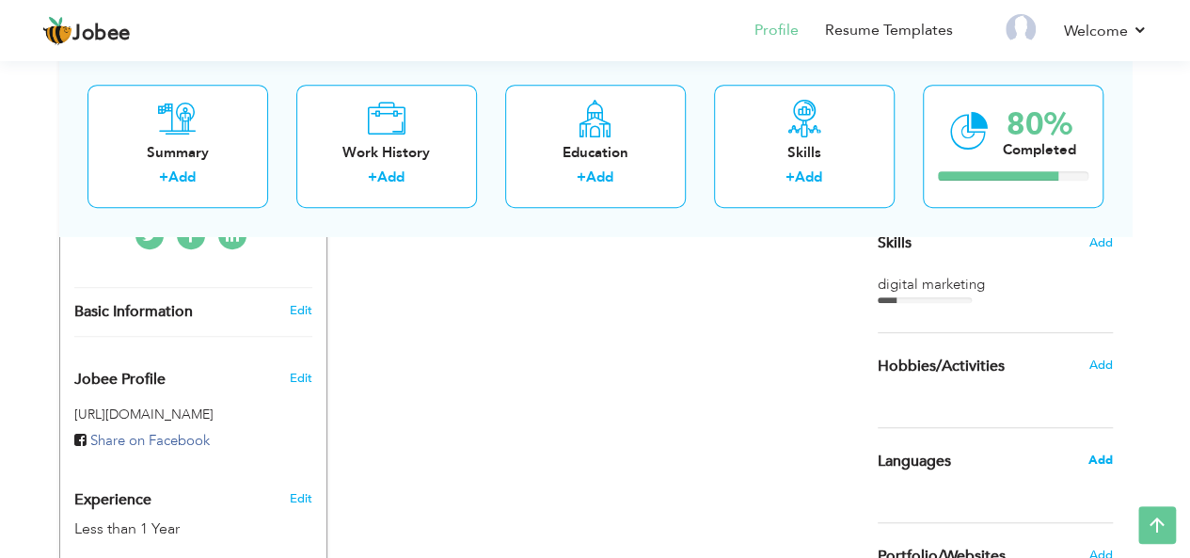
click at [1098, 464] on span "Add" at bounding box center [1099, 459] width 24 height 17
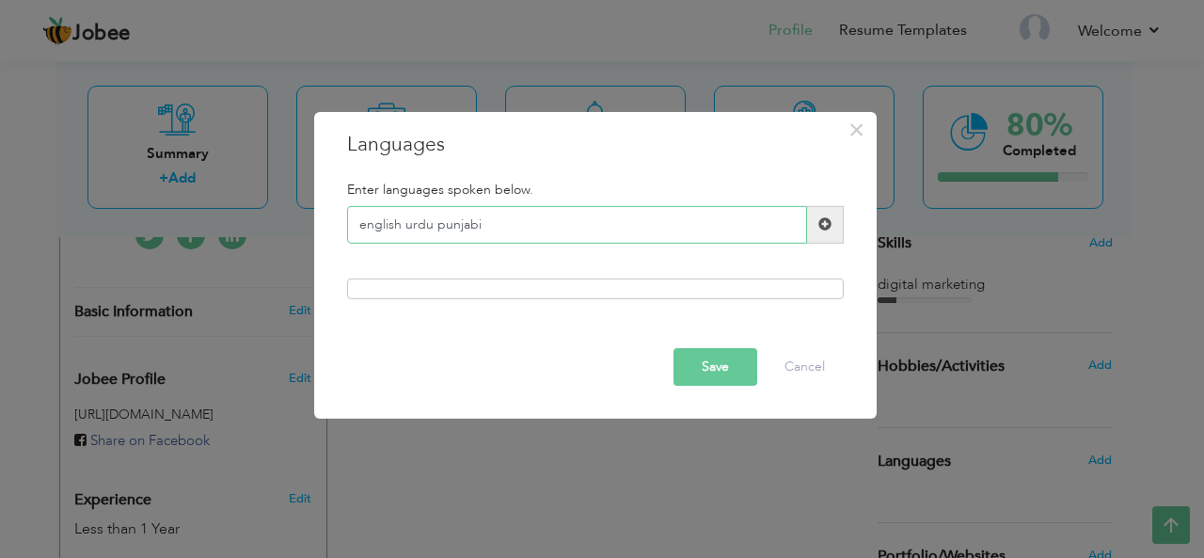
click at [364, 225] on input "english urdu punjabi" at bounding box center [577, 225] width 460 height 38
click at [413, 228] on input "English urdu punjabi" at bounding box center [577, 225] width 460 height 38
click at [445, 223] on input "English Urdu punjabi" at bounding box center [577, 225] width 460 height 38
type input "English Urdu Punjabi"
click at [715, 371] on button "Save" at bounding box center [715, 367] width 84 height 38
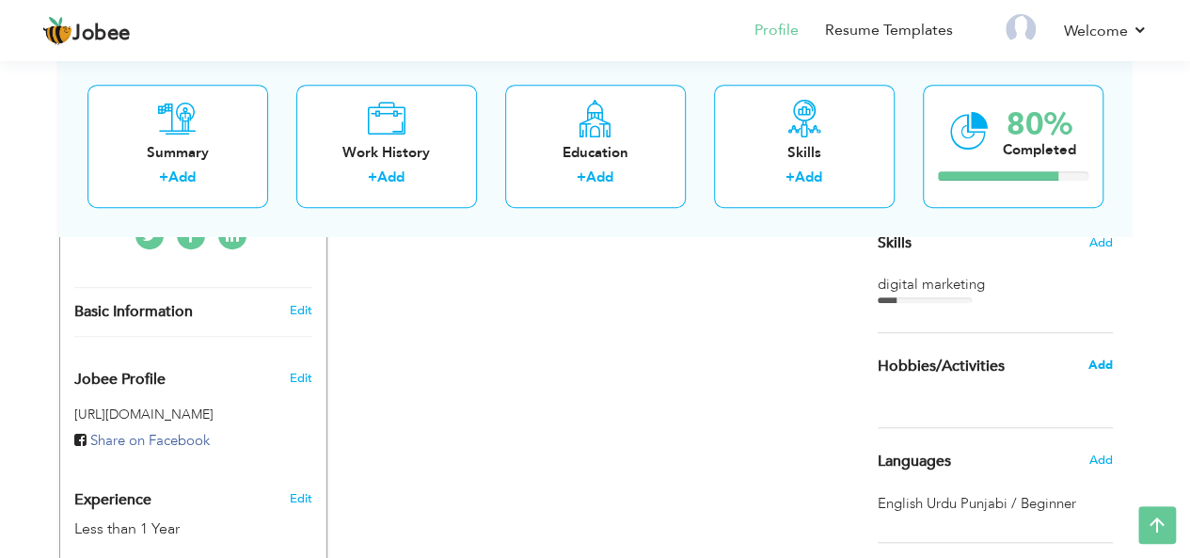
click at [1102, 362] on span "Add" at bounding box center [1099, 364] width 24 height 17
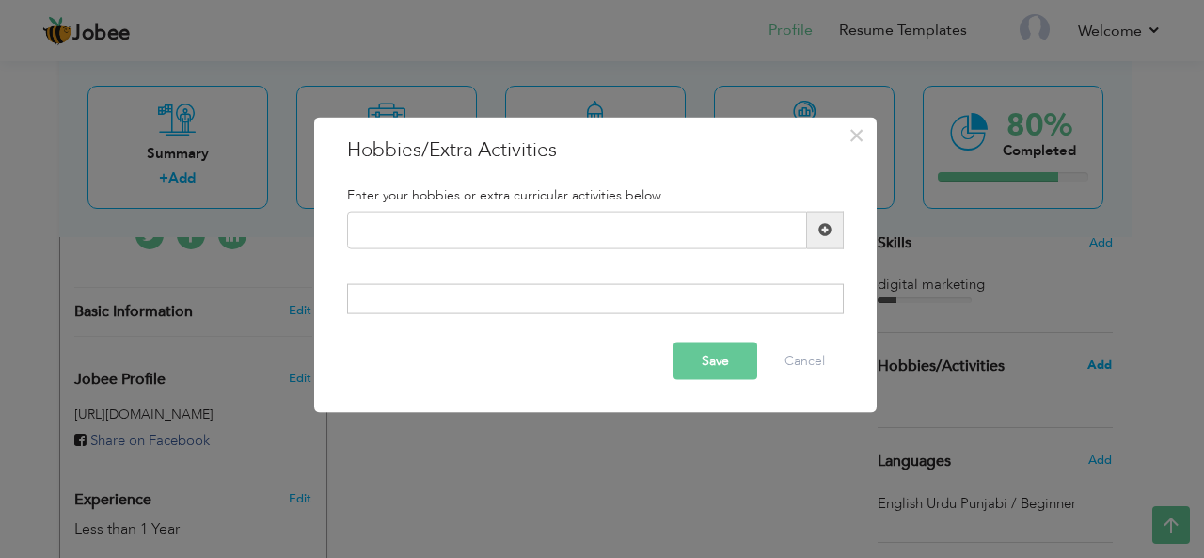
click at [1102, 362] on div "× Hobbies/Extra Activities Enter your hobbies or extra curricular activities be…" at bounding box center [602, 279] width 1204 height 558
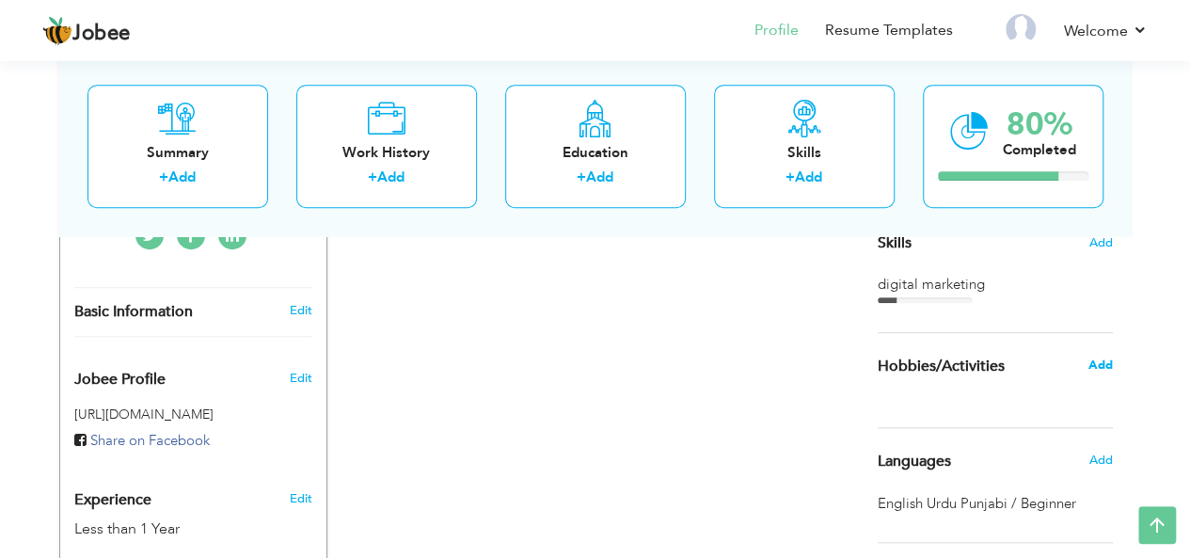
click at [1102, 362] on span "Add" at bounding box center [1099, 364] width 24 height 17
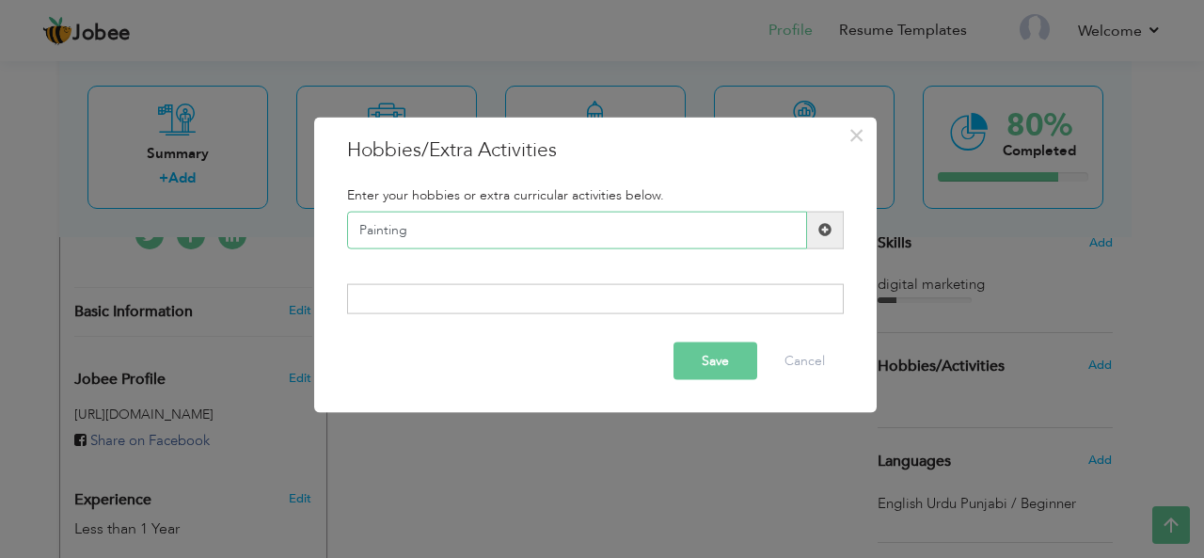
type input "Painting"
click at [719, 355] on button "Save" at bounding box center [715, 361] width 84 height 38
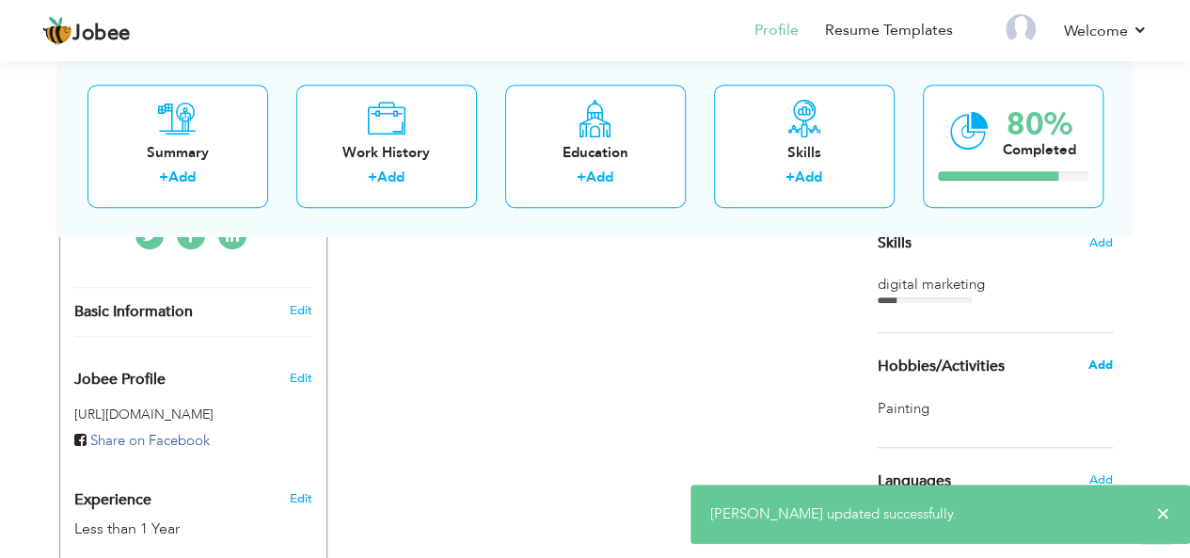
click at [1097, 359] on span "Add" at bounding box center [1099, 364] width 24 height 17
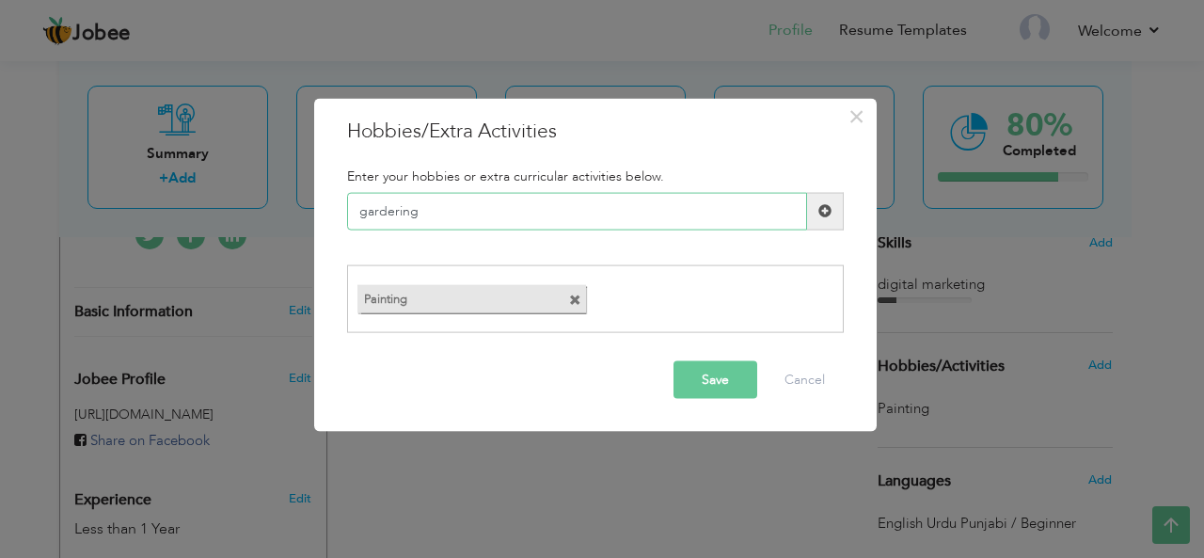
type input "gardering"
click at [715, 376] on button "Save" at bounding box center [715, 380] width 84 height 38
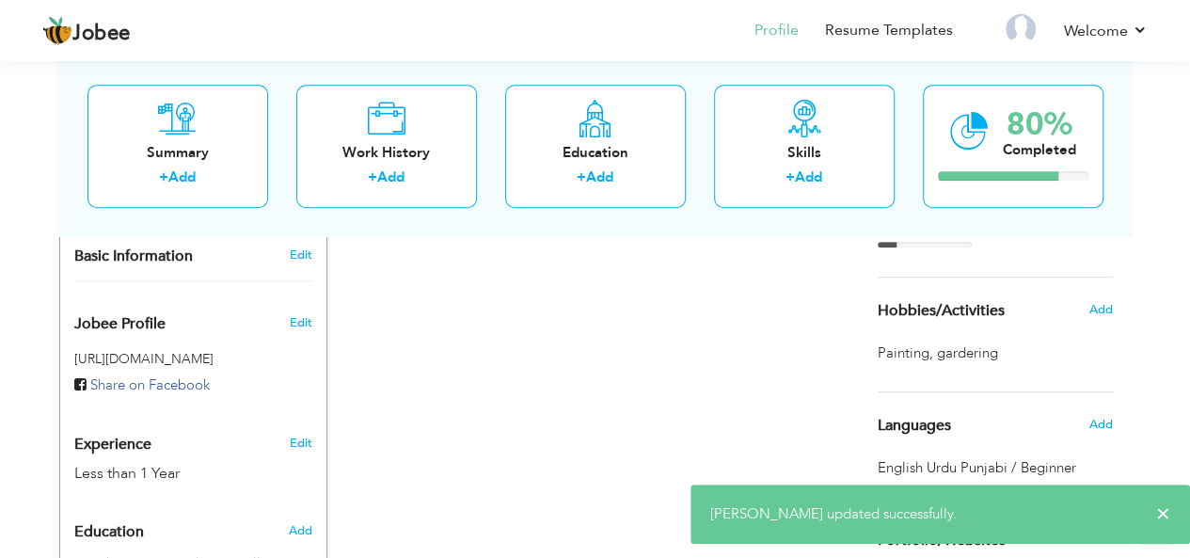
scroll to position [547, 0]
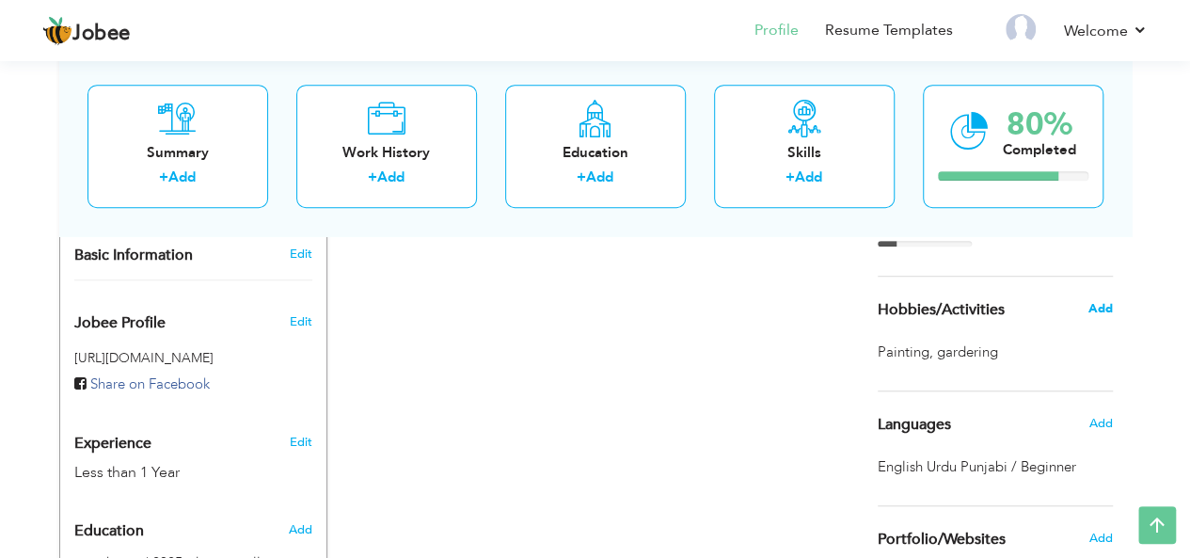
click at [1089, 312] on span "Add" at bounding box center [1099, 308] width 24 height 17
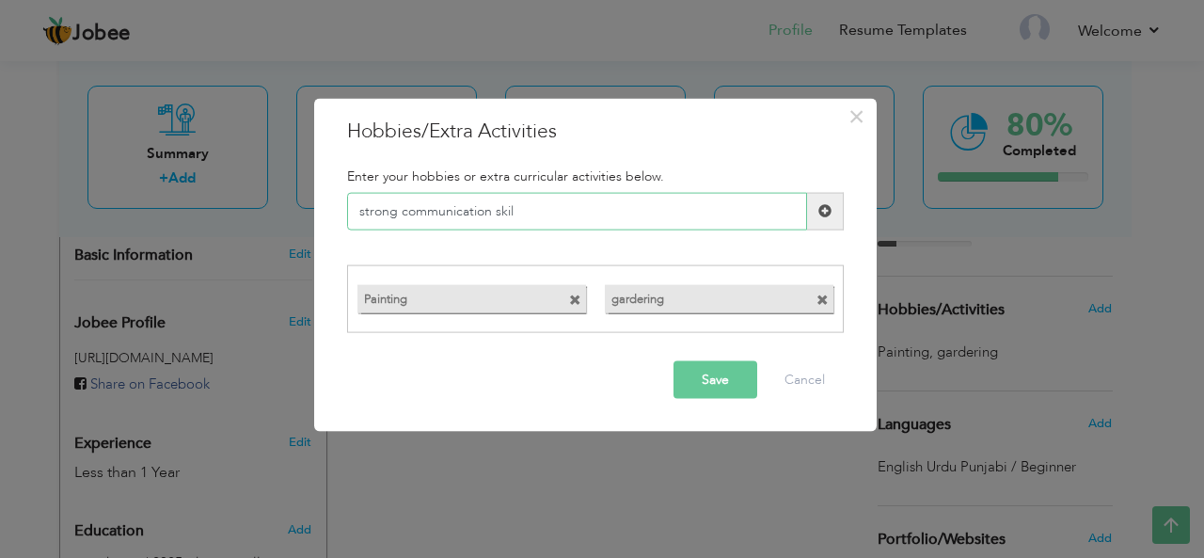
type input "strong communication skil"
click at [710, 377] on button "Save" at bounding box center [715, 380] width 84 height 38
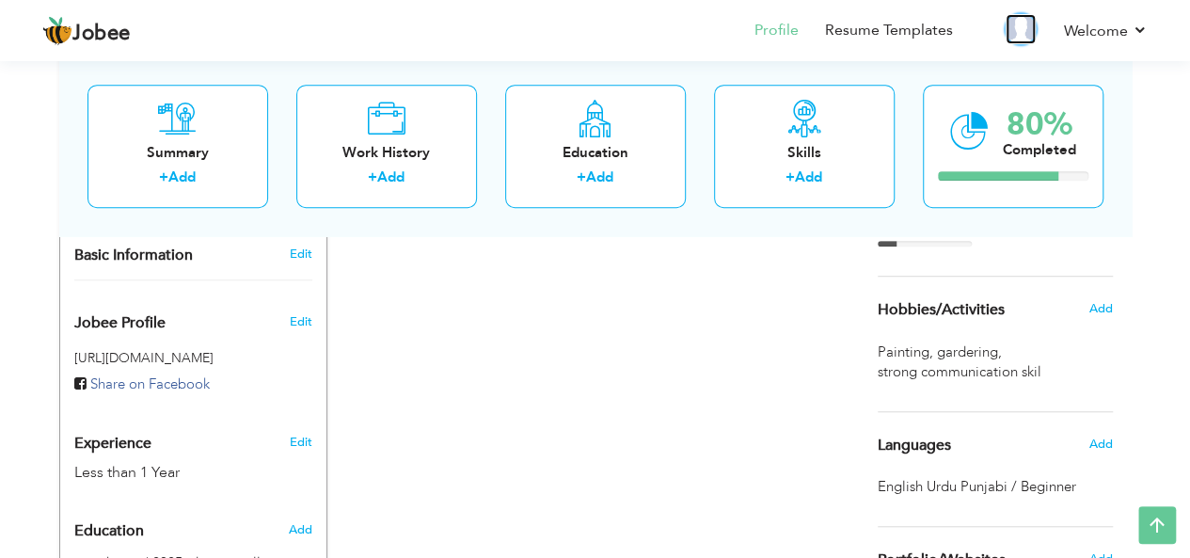
click at [1023, 33] on img at bounding box center [1020, 29] width 30 height 30
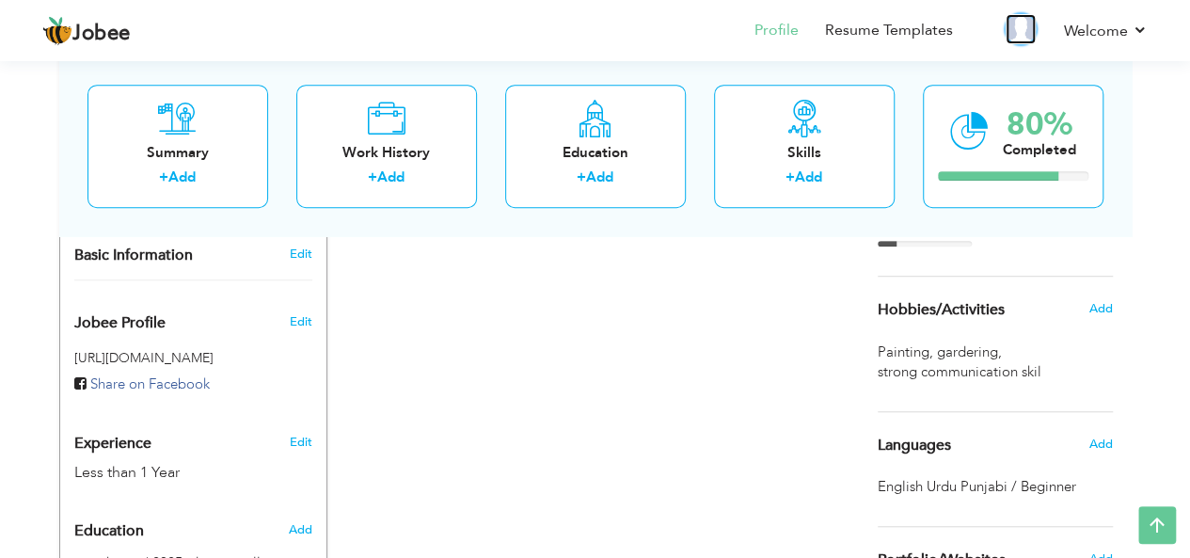
click at [1023, 33] on img at bounding box center [1020, 29] width 30 height 30
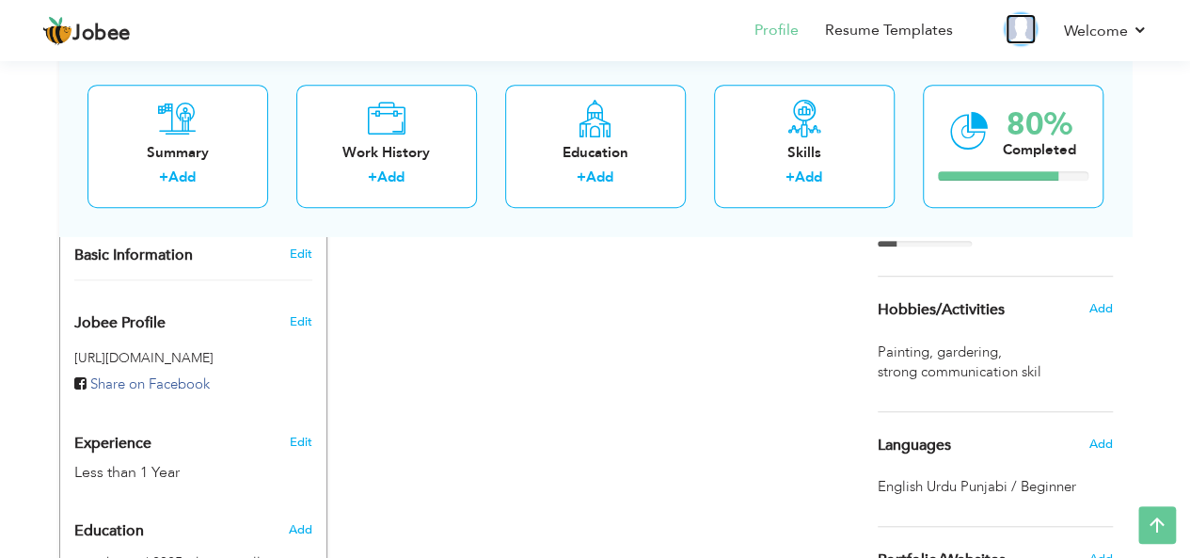
click at [1023, 33] on img at bounding box center [1020, 29] width 30 height 30
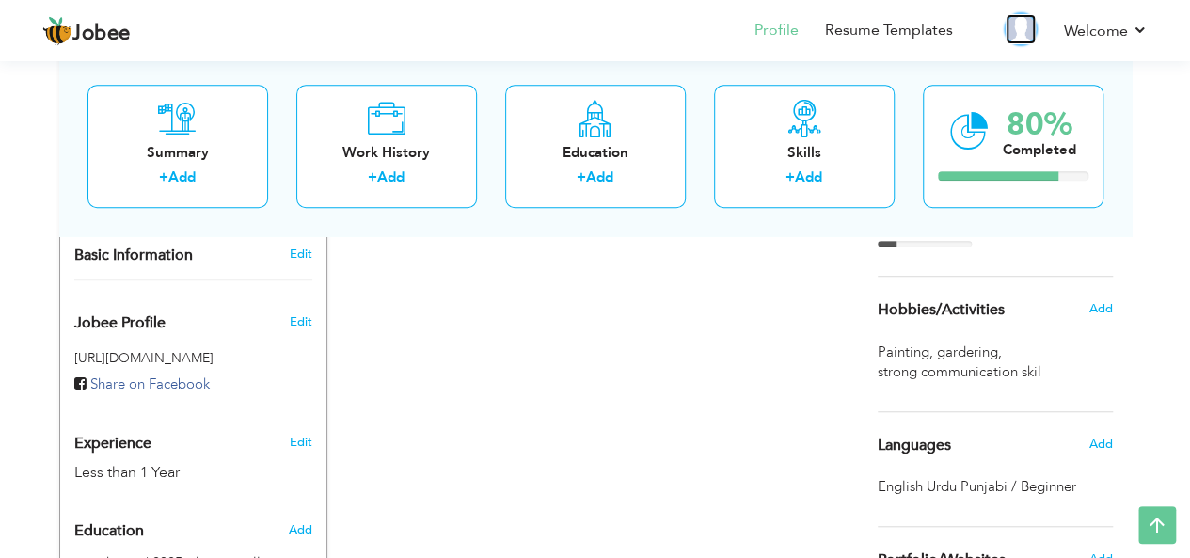
click at [1023, 33] on img at bounding box center [1020, 29] width 30 height 30
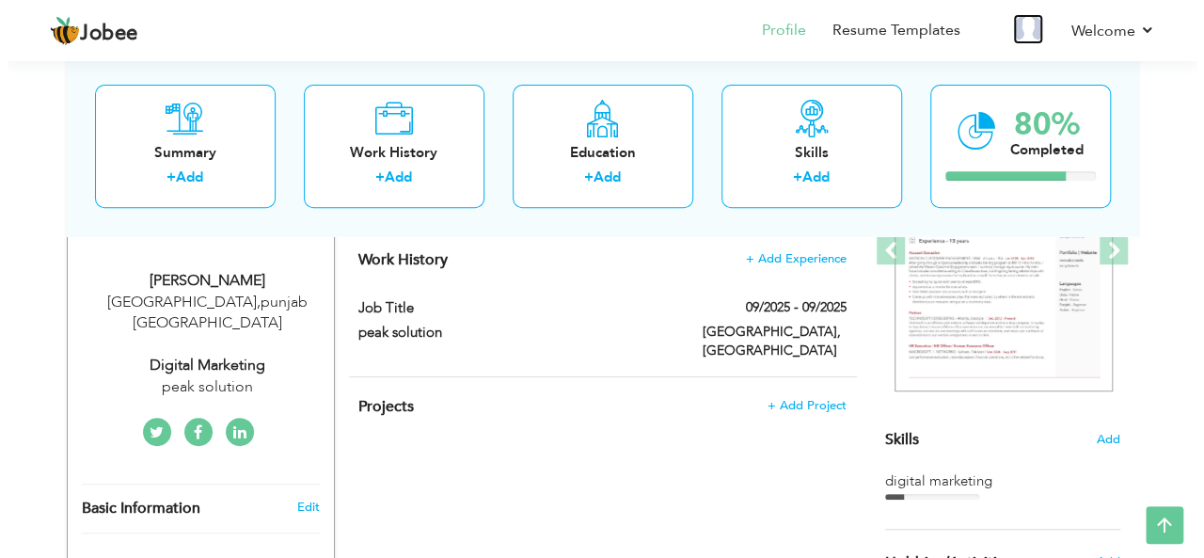
scroll to position [293, 0]
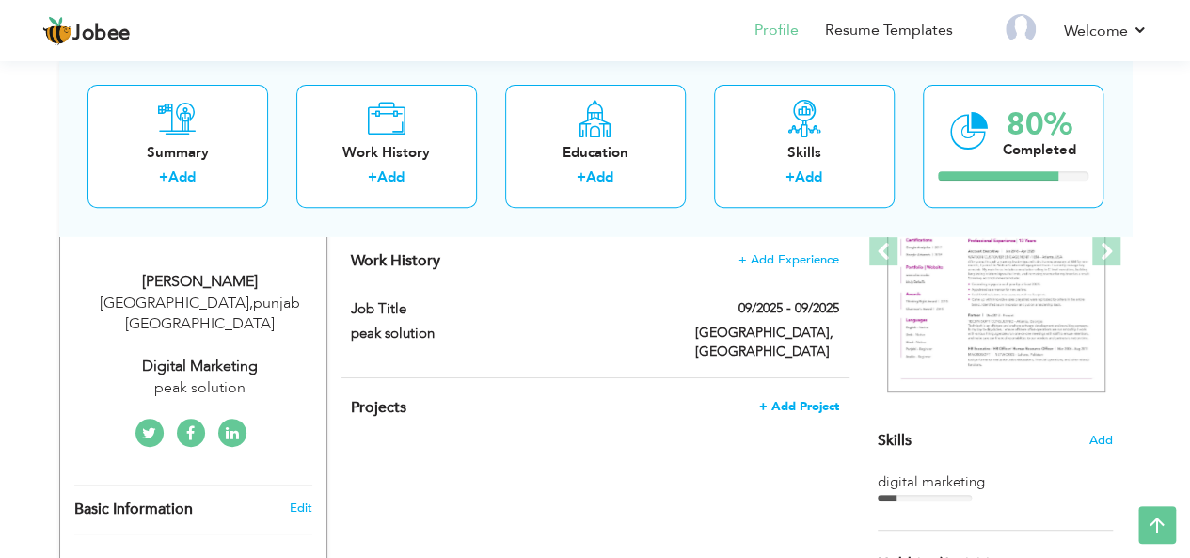
click at [818, 400] on span "+ Add Project" at bounding box center [799, 406] width 80 height 13
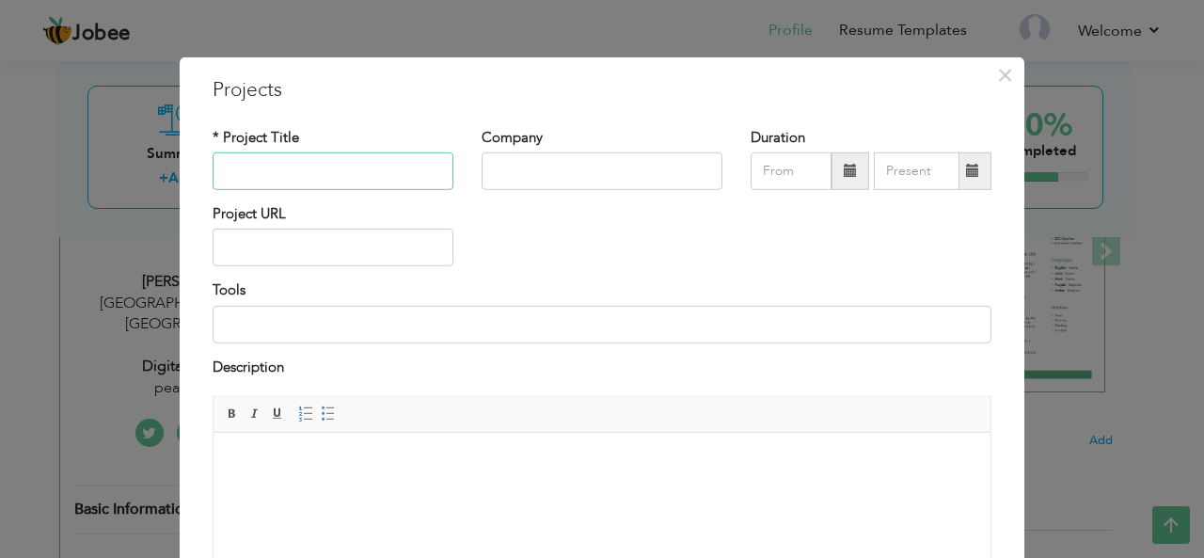
click at [418, 176] on input "text" at bounding box center [333, 171] width 241 height 38
type input "social media marketing"
click at [543, 163] on input "text" at bounding box center [602, 171] width 241 height 38
type input "peak solution"
type input "09/2025"
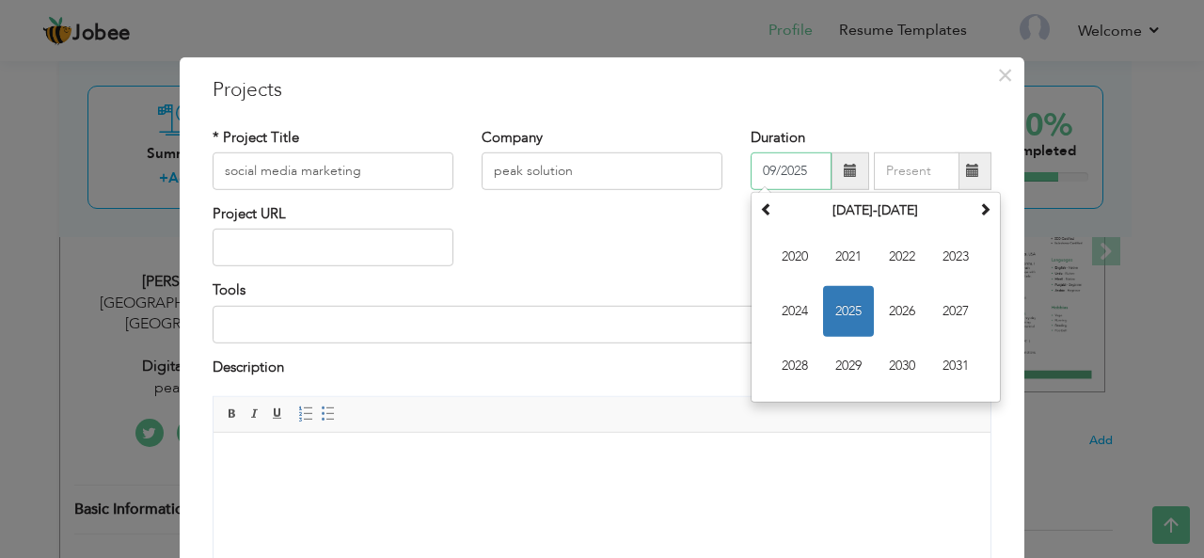
click at [759, 168] on input "09/2025" at bounding box center [790, 171] width 81 height 38
click at [794, 303] on span "2024" at bounding box center [794, 311] width 51 height 51
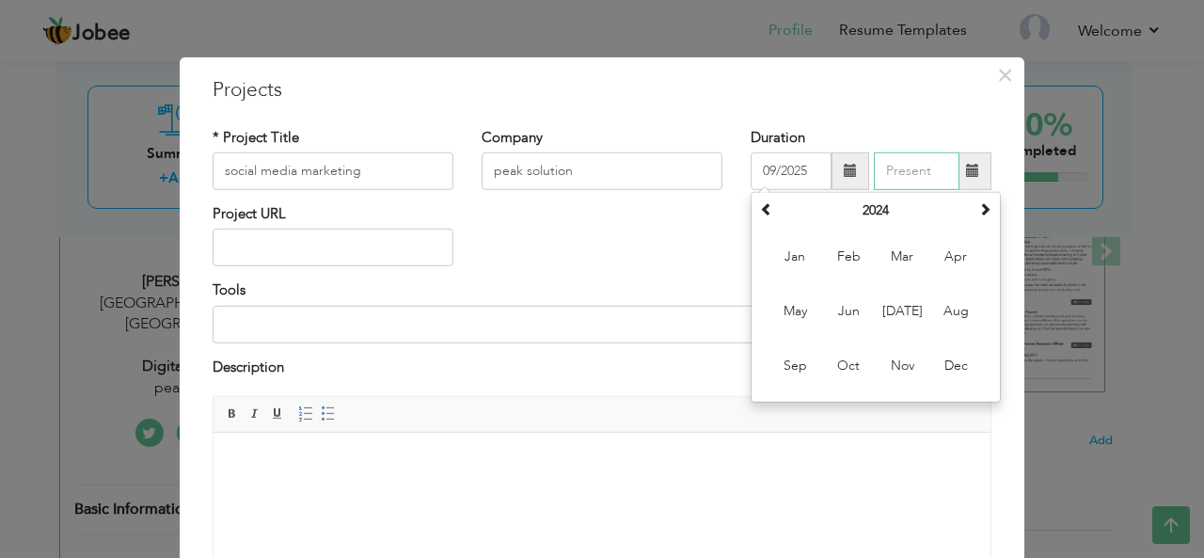
type input "09/2025"
click at [923, 172] on input "09/2025" at bounding box center [917, 171] width 86 height 38
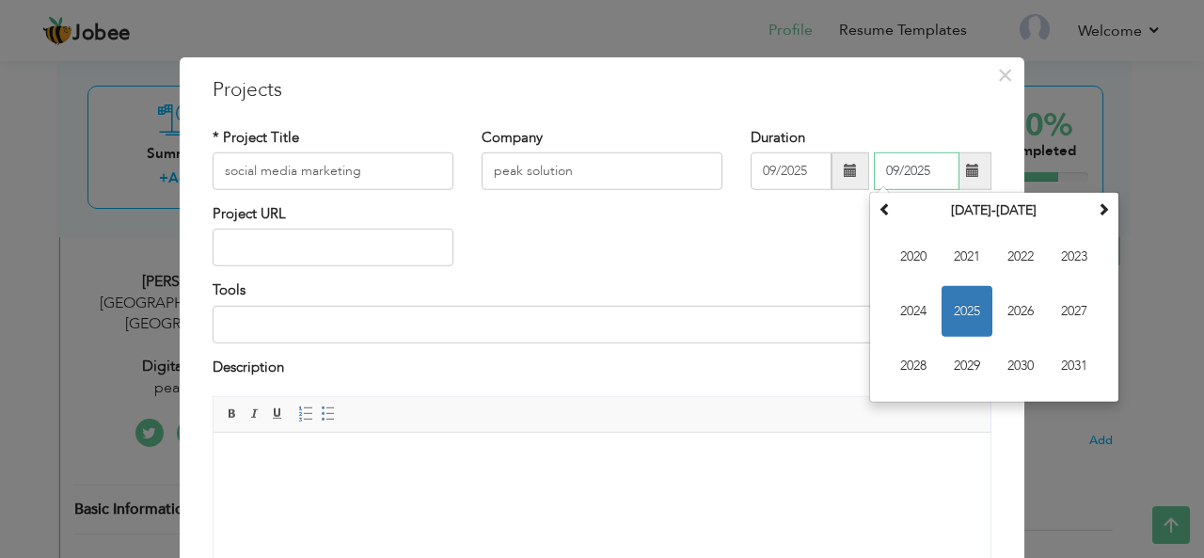
click at [944, 308] on span "2025" at bounding box center [966, 311] width 51 height 51
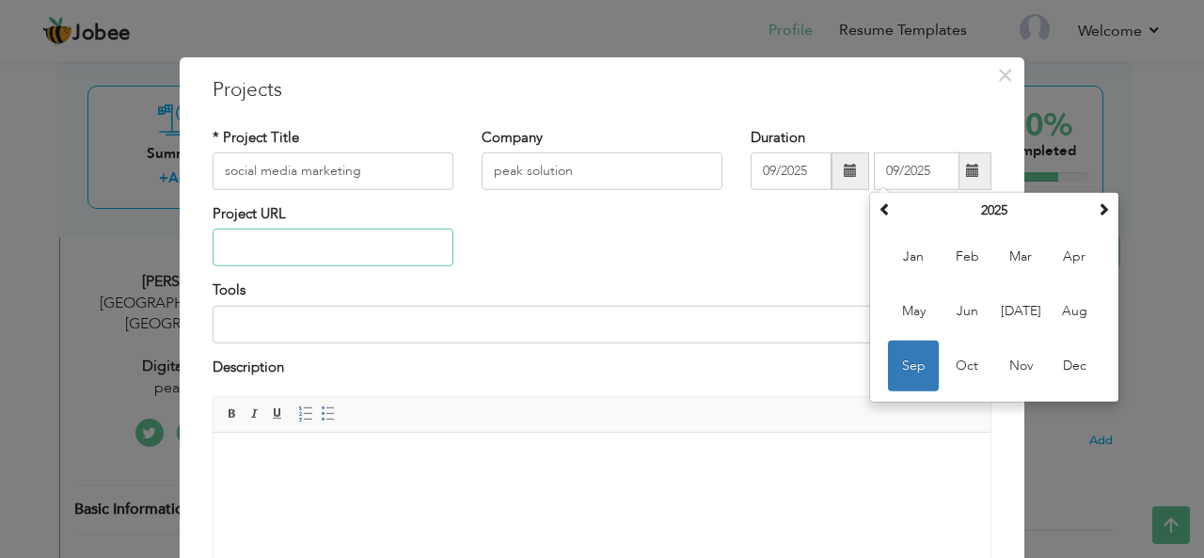
click at [265, 261] on input "text" at bounding box center [333, 248] width 241 height 38
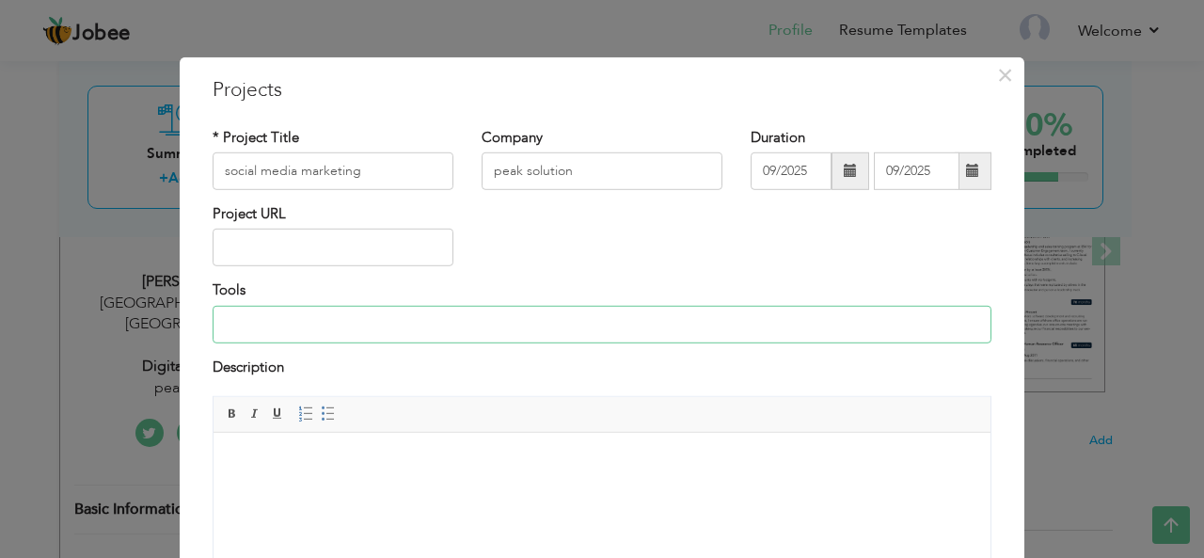
click at [270, 324] on input at bounding box center [602, 325] width 779 height 38
click at [383, 303] on div "Tools SEO, canva" at bounding box center [602, 311] width 779 height 62
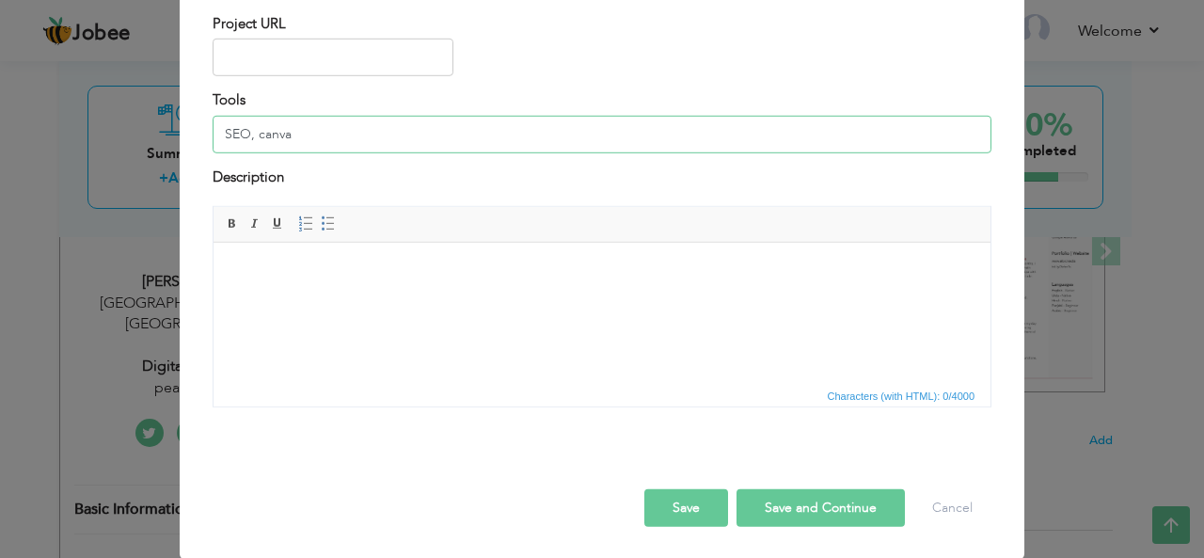
click at [307, 116] on input "SEO, canva" at bounding box center [602, 135] width 779 height 38
type input "SEO, canva, coding"
click at [771, 513] on button "Save and Continue" at bounding box center [820, 508] width 168 height 38
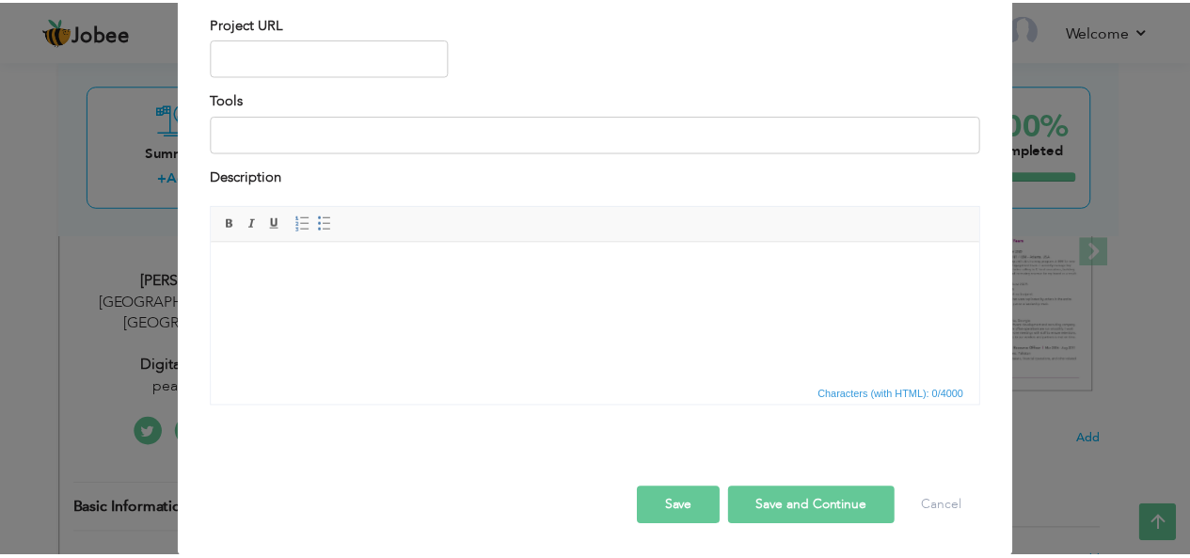
scroll to position [0, 0]
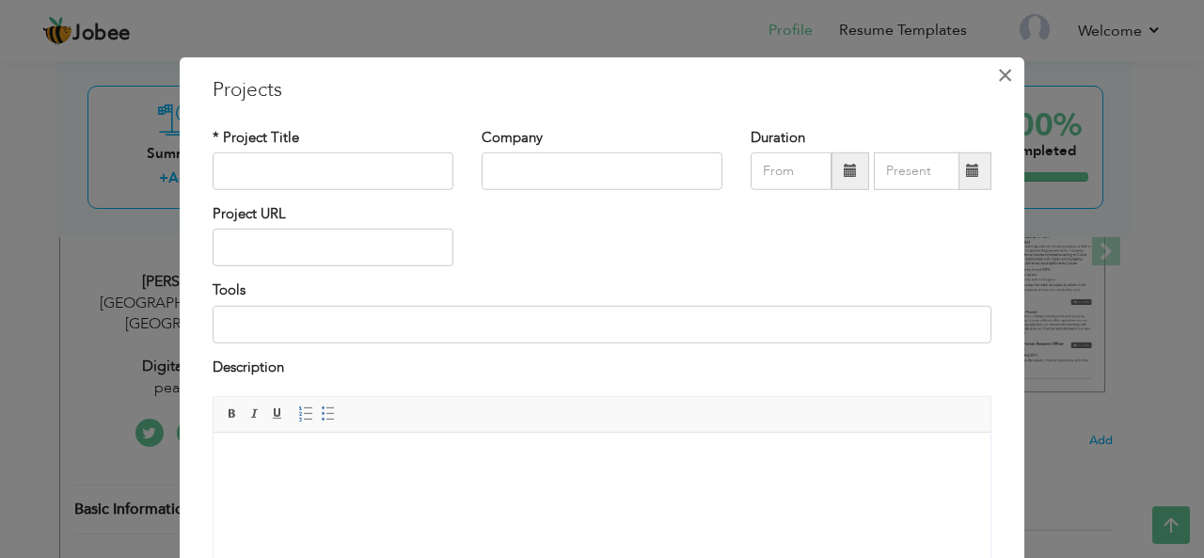
click at [997, 72] on span "×" at bounding box center [1005, 74] width 16 height 34
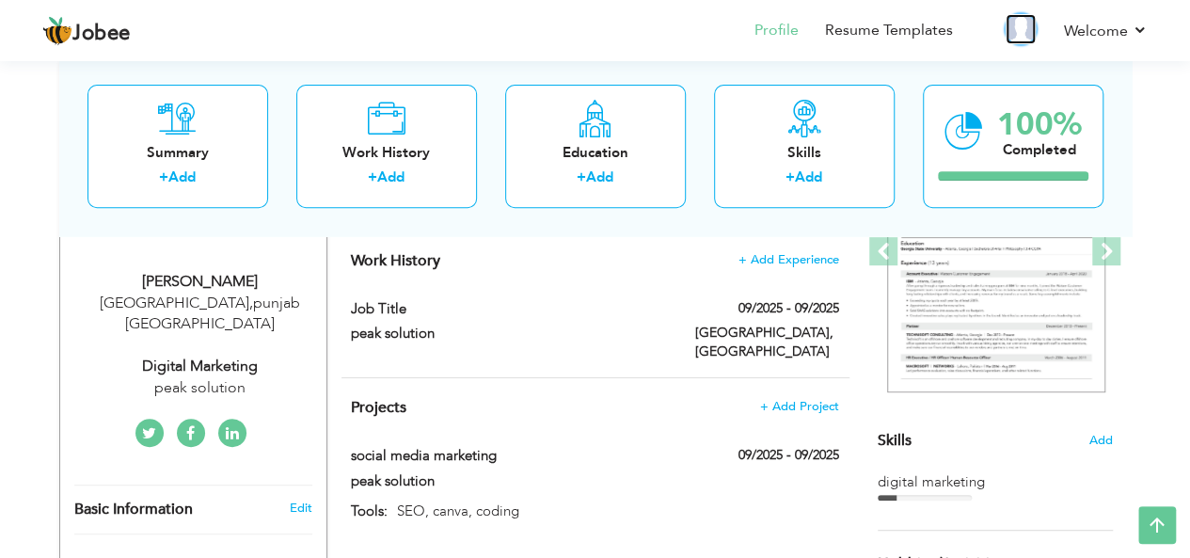
click at [1018, 29] on img at bounding box center [1020, 29] width 30 height 30
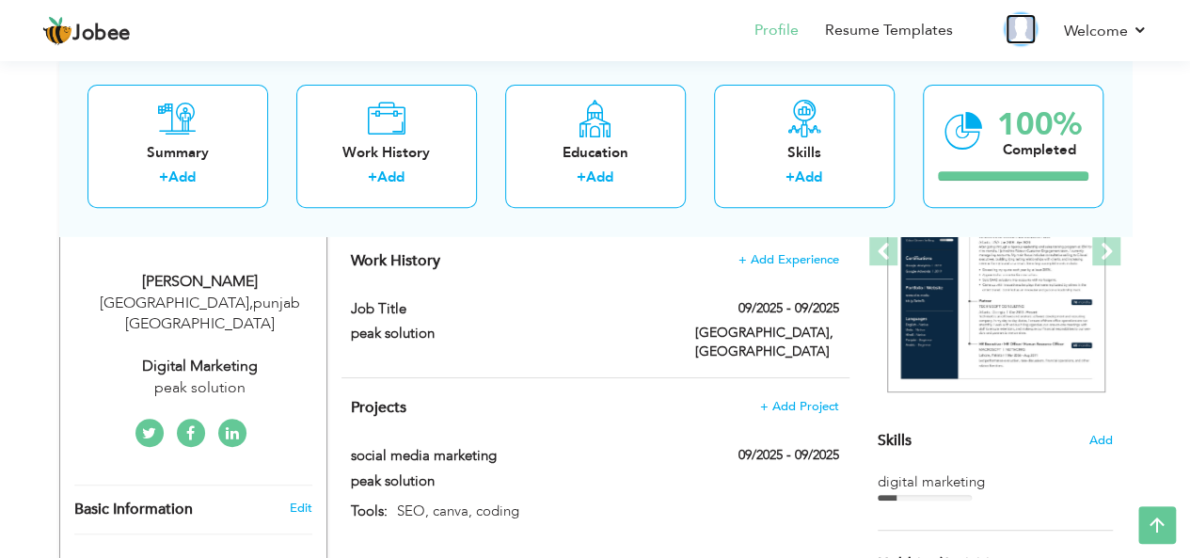
click at [1018, 29] on img at bounding box center [1020, 29] width 30 height 30
click at [789, 21] on link "Profile" at bounding box center [776, 31] width 44 height 22
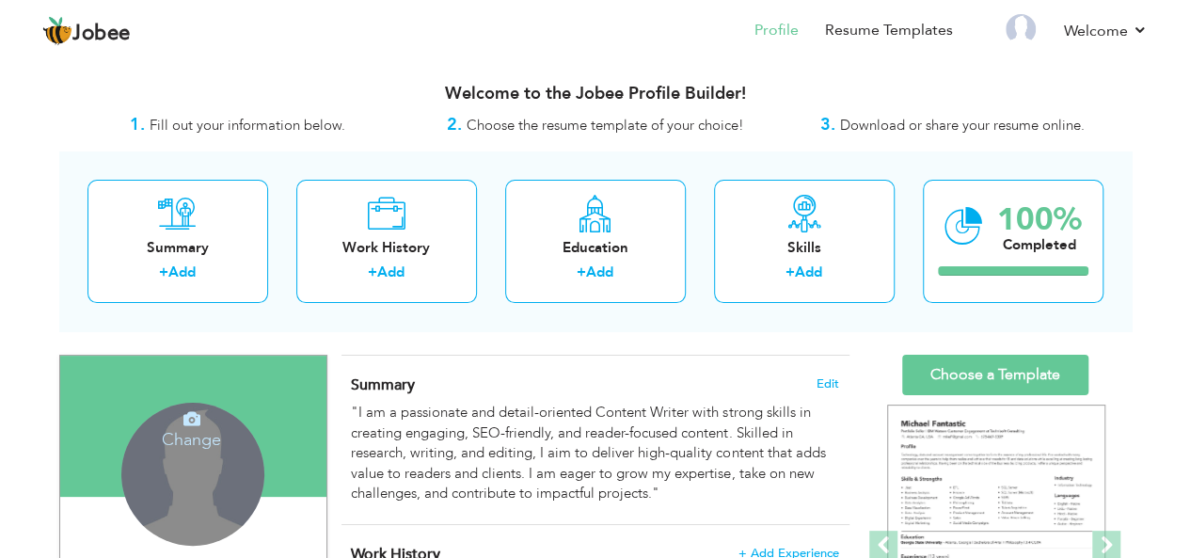
click at [192, 443] on h4 "Change" at bounding box center [191, 426] width 134 height 45
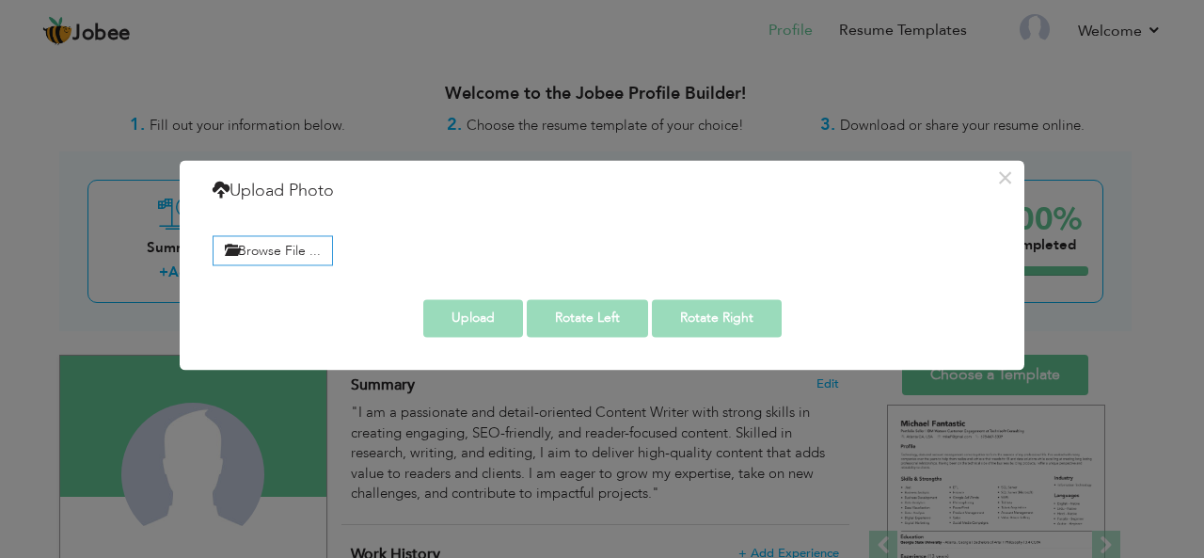
click at [226, 439] on div "× Upload Photo Browse File ..." at bounding box center [602, 279] width 1204 height 558
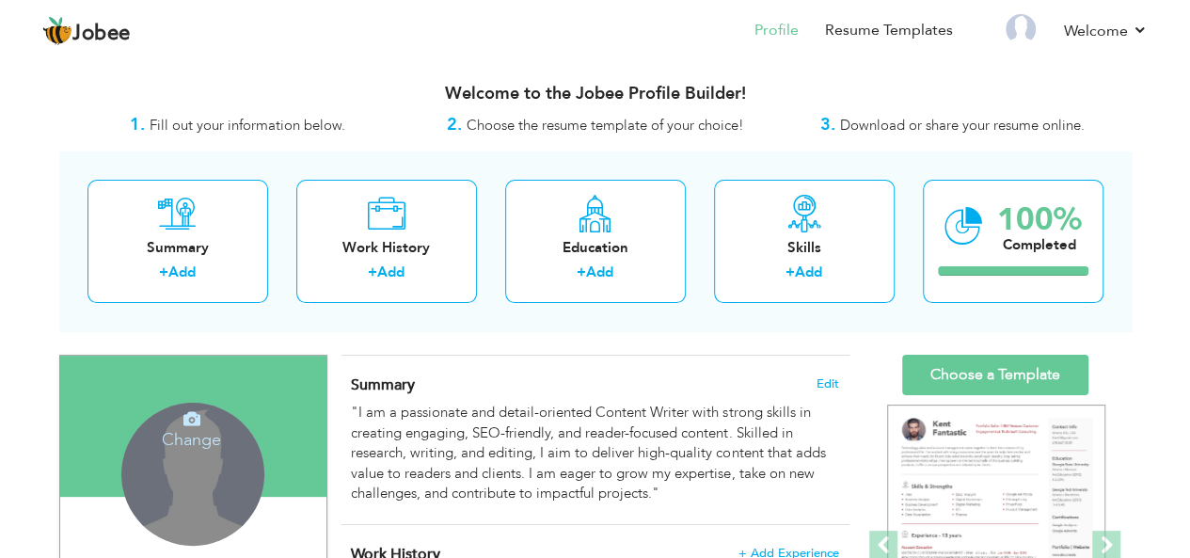
click at [212, 447] on h4 "Change" at bounding box center [191, 426] width 134 height 45
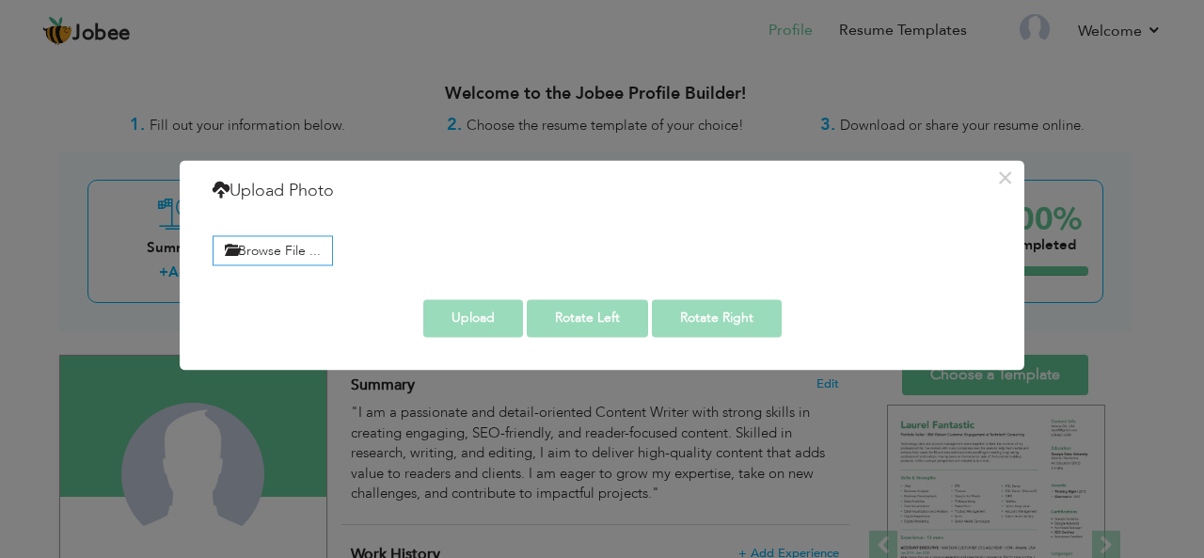
drag, startPoint x: 212, startPoint y: 447, endPoint x: 29, endPoint y: 236, distance: 278.7
click at [29, 236] on div "× Upload Photo Browse File ..." at bounding box center [602, 279] width 1204 height 558
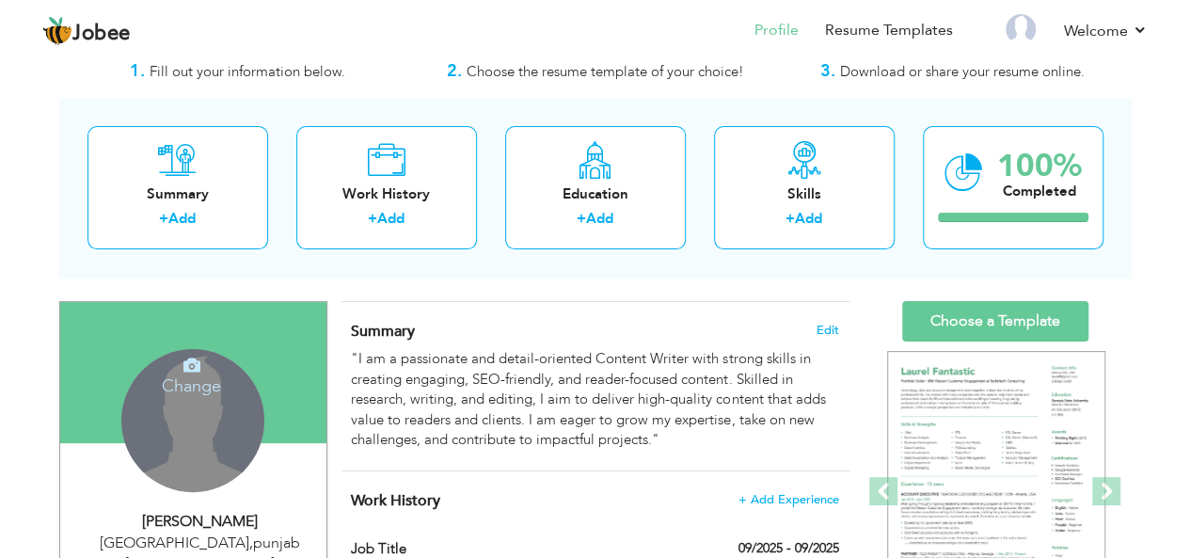
scroll to position [66, 0]
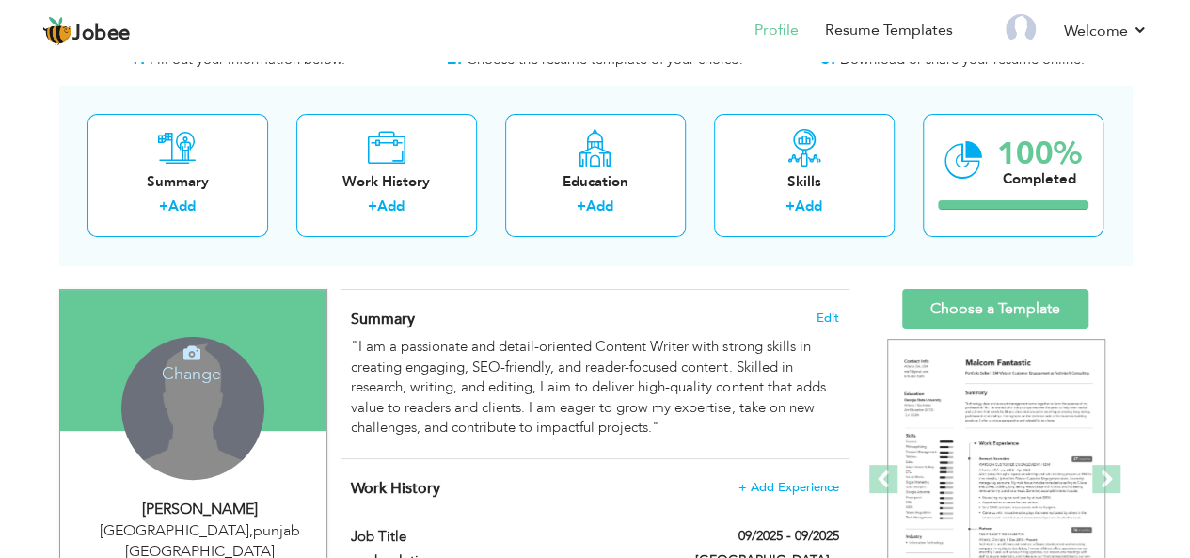
click at [174, 443] on div "Change Remove" at bounding box center [192, 408] width 143 height 143
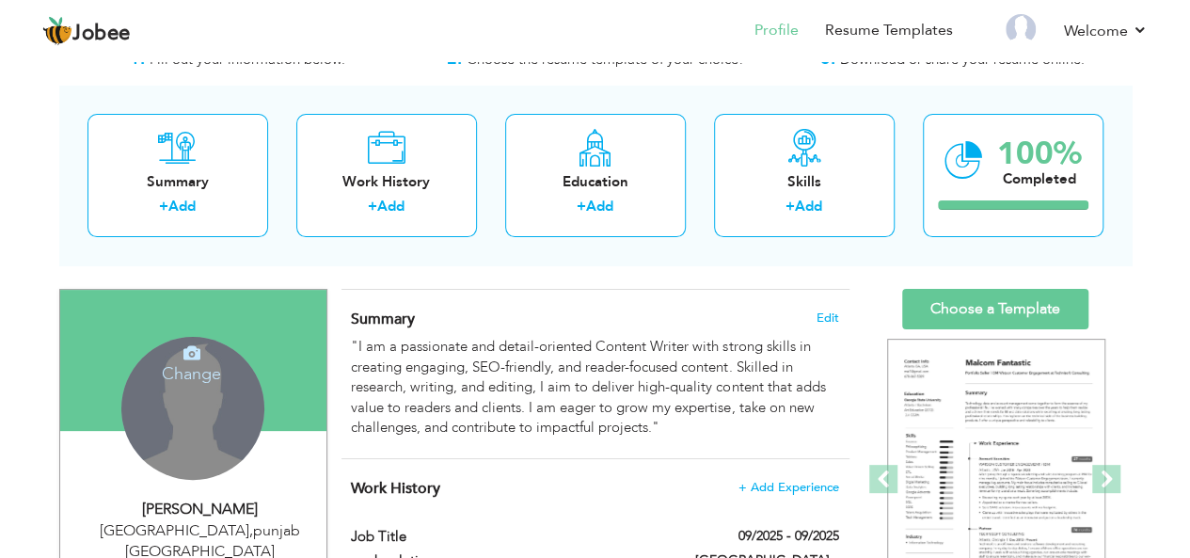
click at [174, 443] on div "Change Remove" at bounding box center [192, 408] width 143 height 143
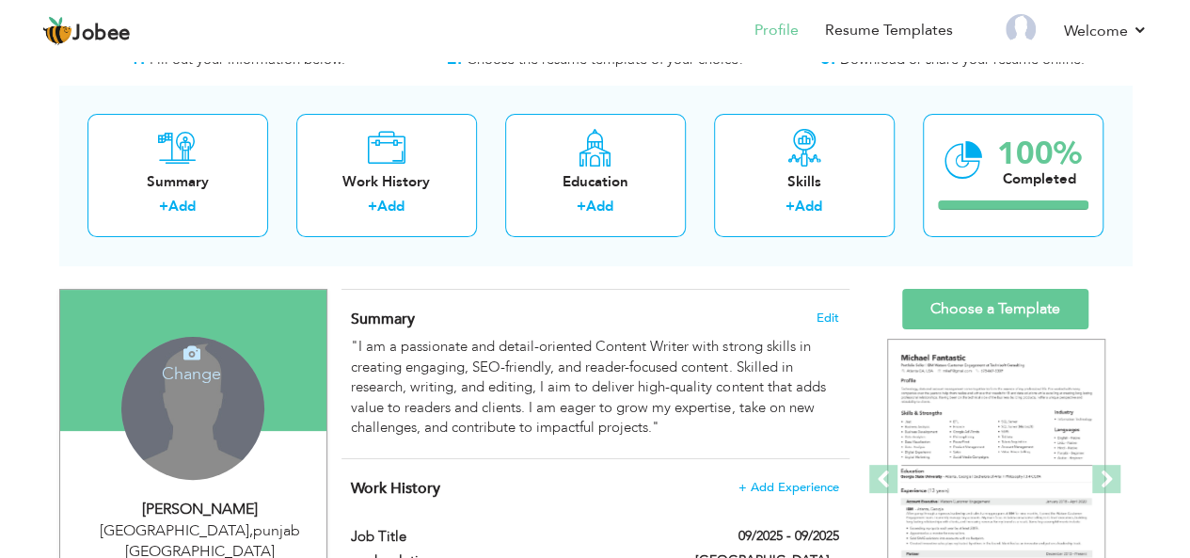
click at [174, 443] on div "Change Remove" at bounding box center [192, 408] width 143 height 143
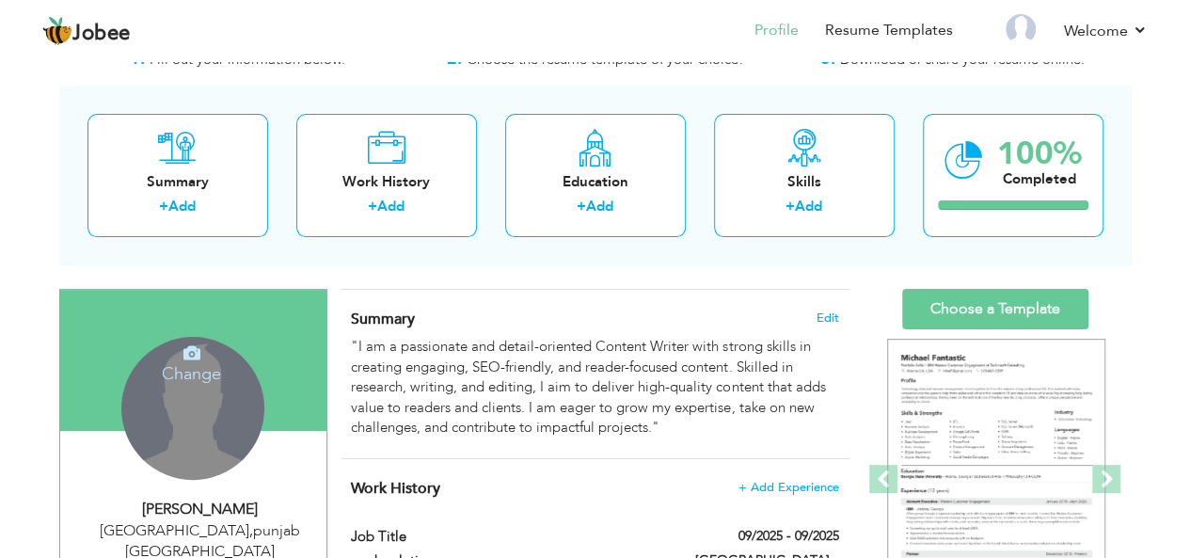
click at [174, 443] on div "Change Remove" at bounding box center [192, 408] width 143 height 143
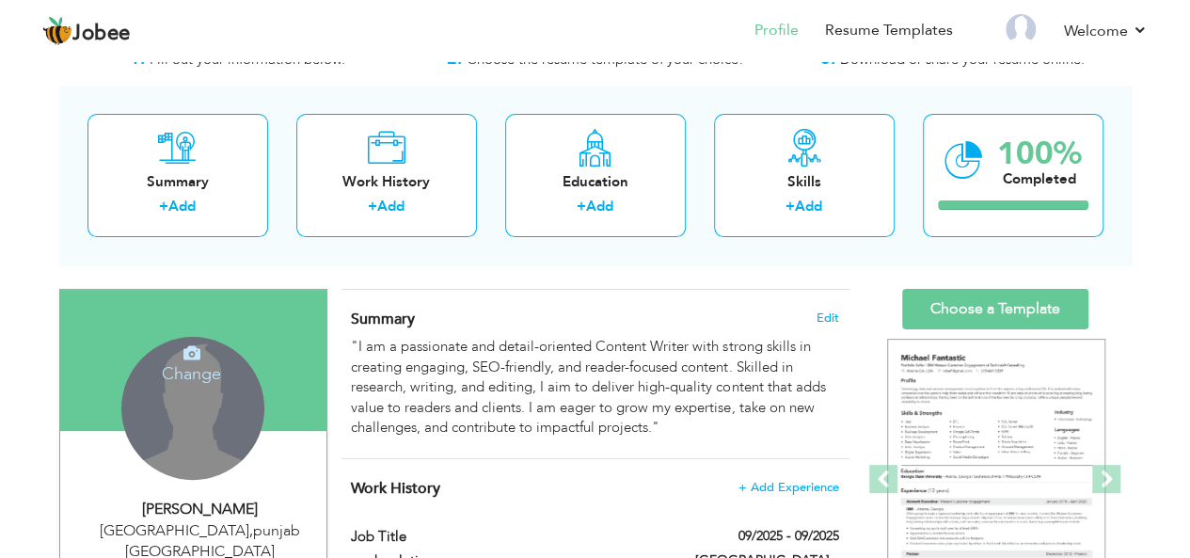
click at [174, 443] on div "Change Remove" at bounding box center [192, 408] width 143 height 143
click at [175, 438] on div "Change Remove" at bounding box center [192, 408] width 143 height 143
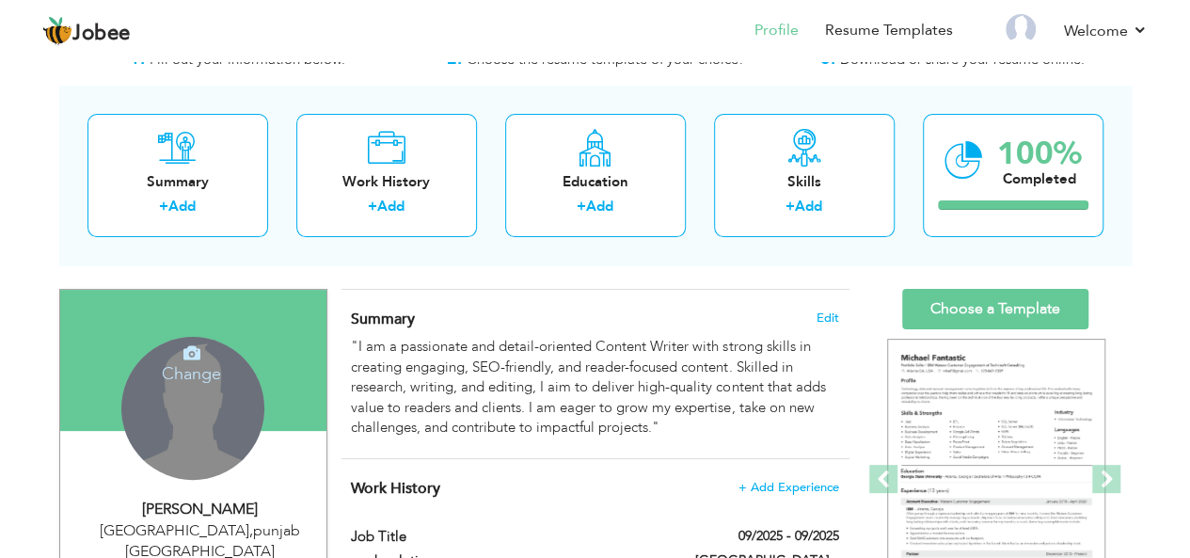
click at [175, 438] on div "Change Remove" at bounding box center [192, 408] width 143 height 143
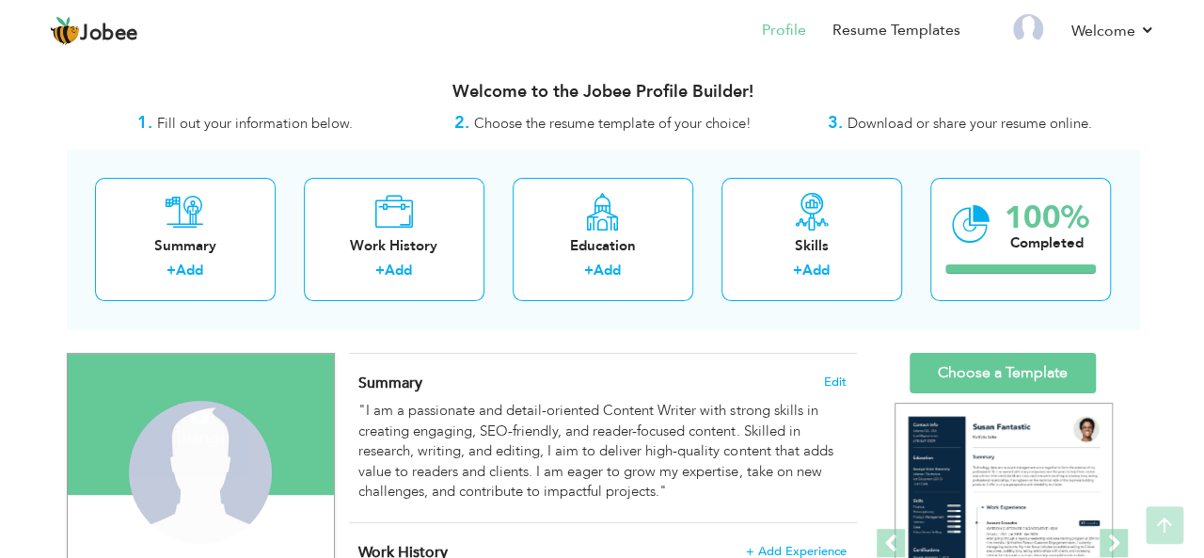
scroll to position [0, 0]
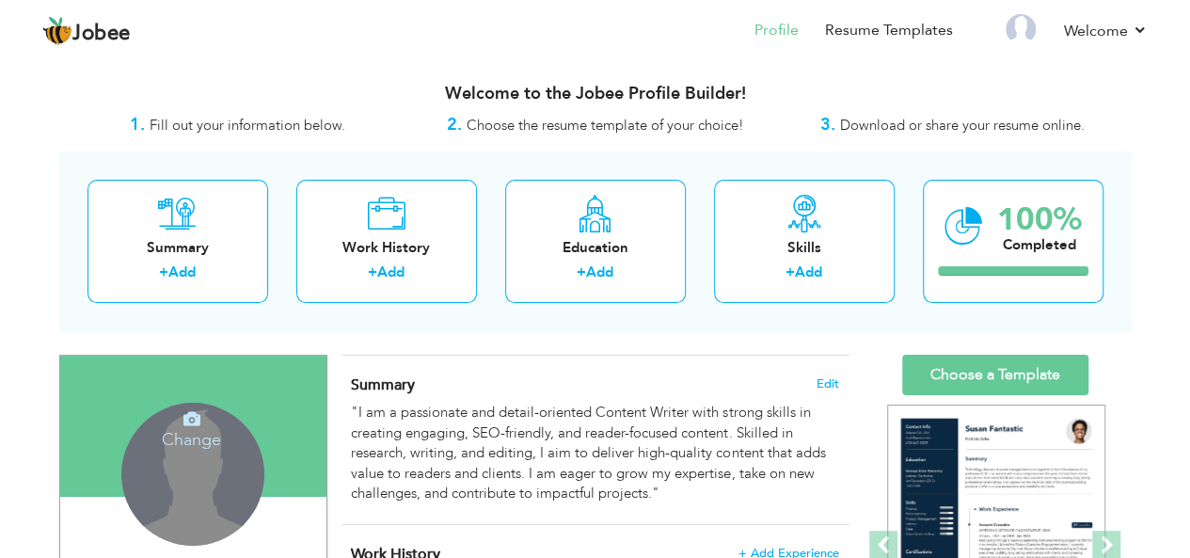
click at [175, 438] on h4 "Change" at bounding box center [191, 426] width 134 height 45
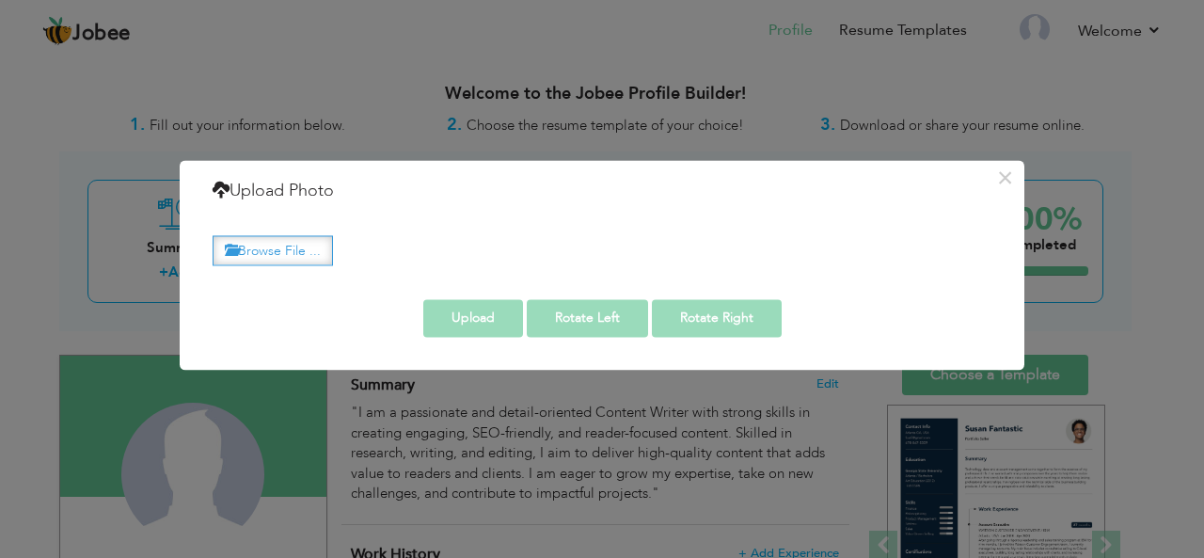
click at [291, 242] on label "Browse File ..." at bounding box center [273, 250] width 120 height 29
click at [0, 0] on input "Browse File ..." at bounding box center [0, 0] width 0 height 0
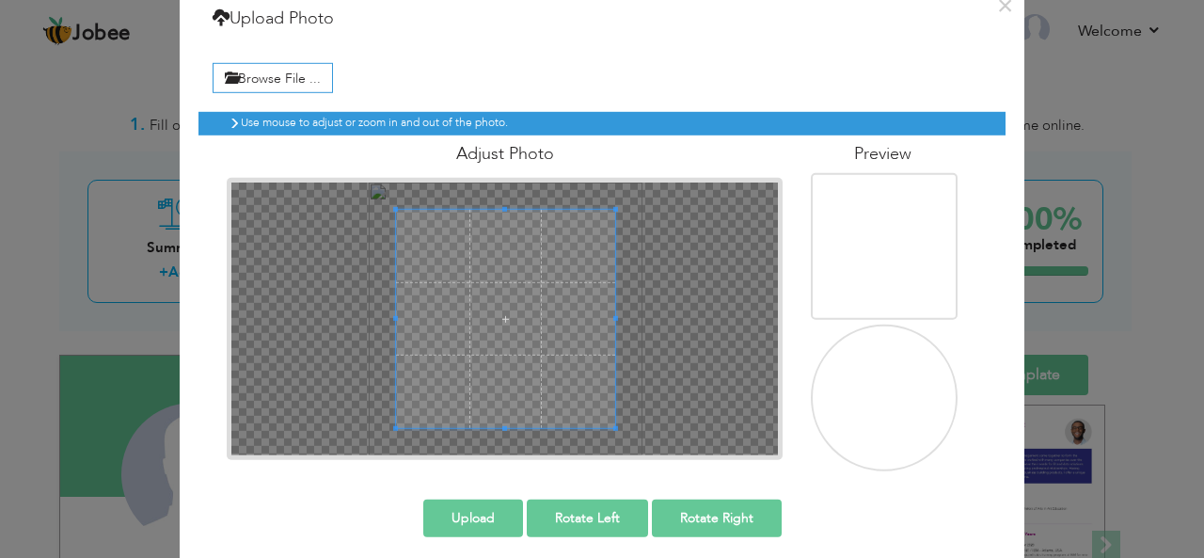
scroll to position [71, 0]
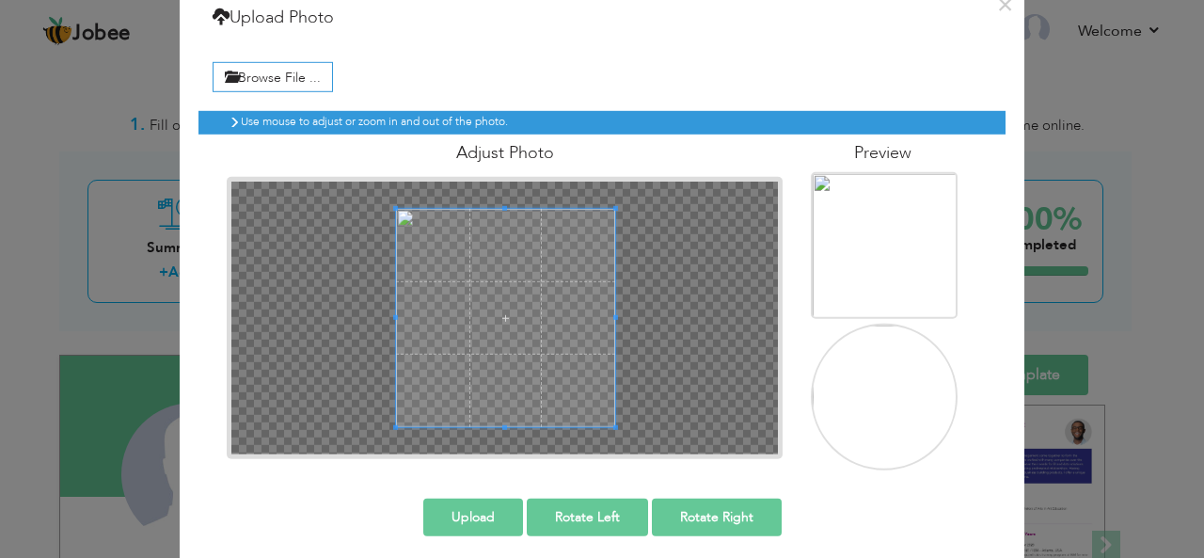
click at [466, 505] on button "Upload" at bounding box center [473, 516] width 100 height 38
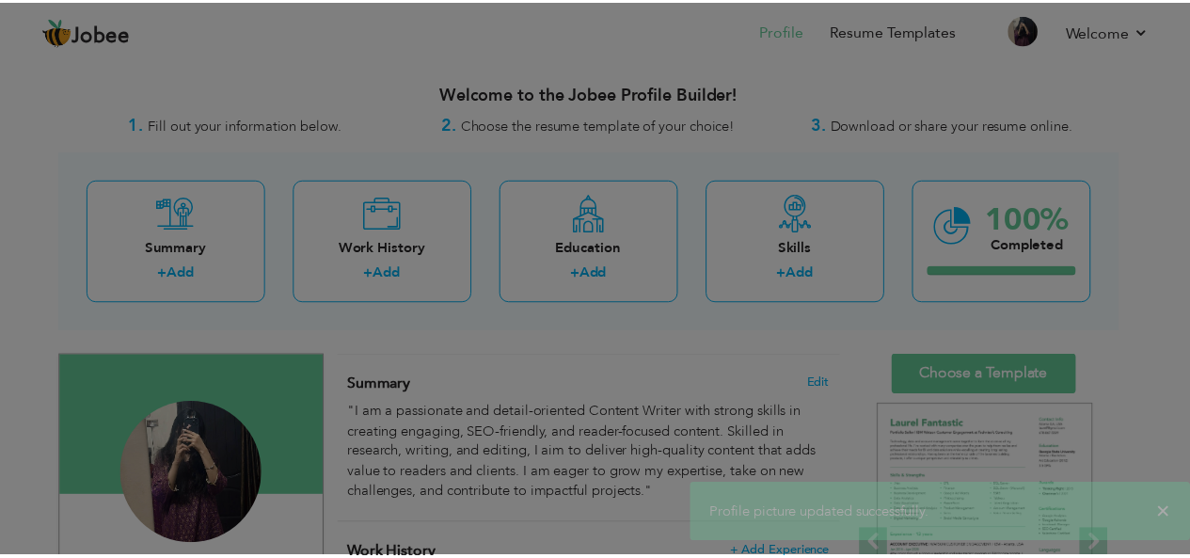
scroll to position [0, 0]
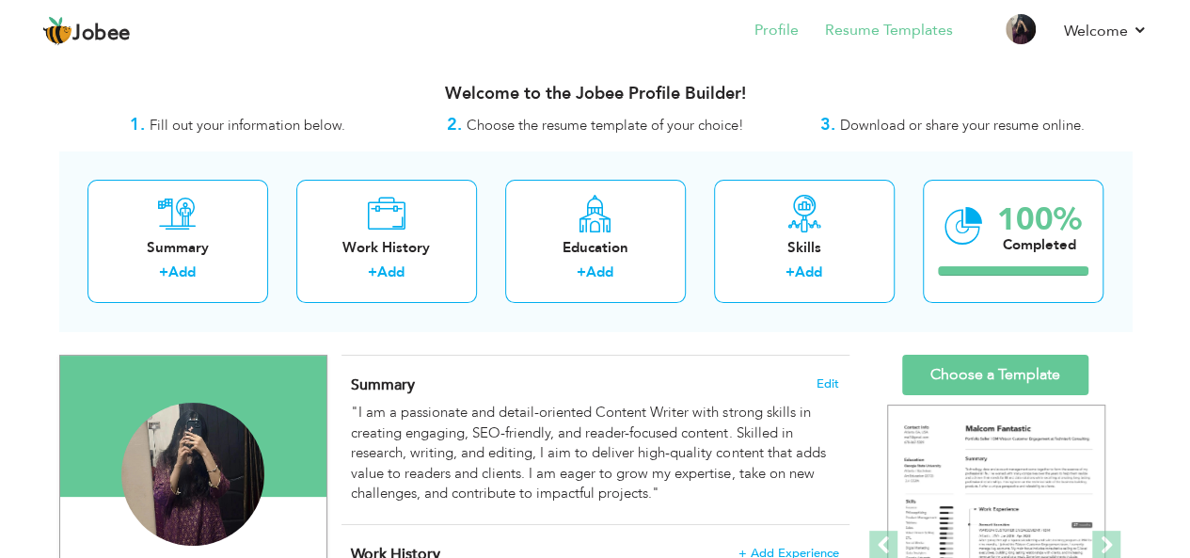
click at [881, 8] on li "Resume Templates" at bounding box center [875, 32] width 154 height 51
click at [881, 35] on link "Resume Templates" at bounding box center [889, 31] width 128 height 22
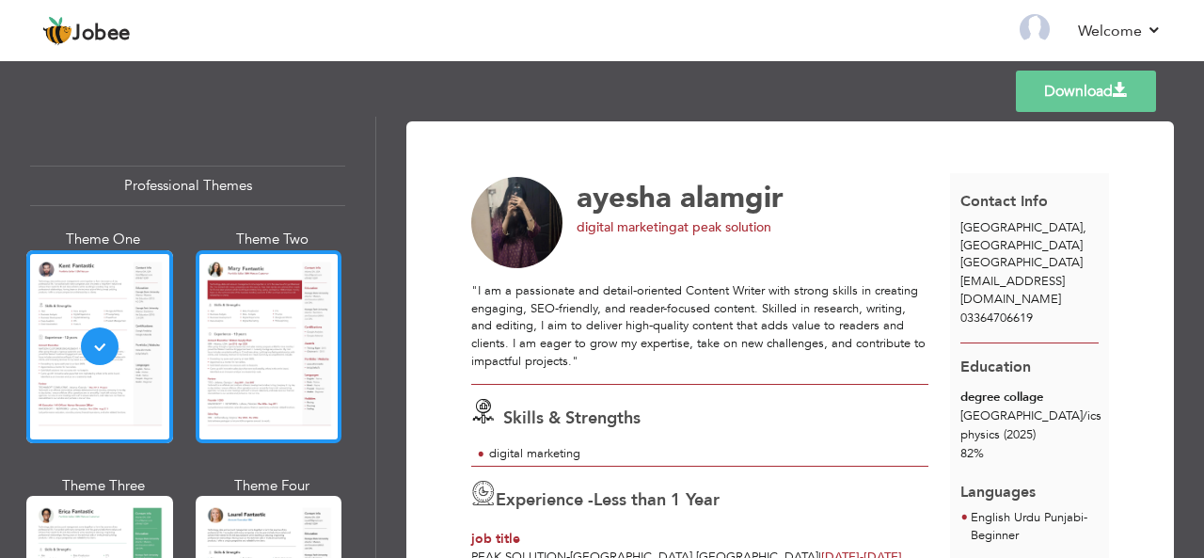
click at [246, 423] on div at bounding box center [269, 346] width 147 height 193
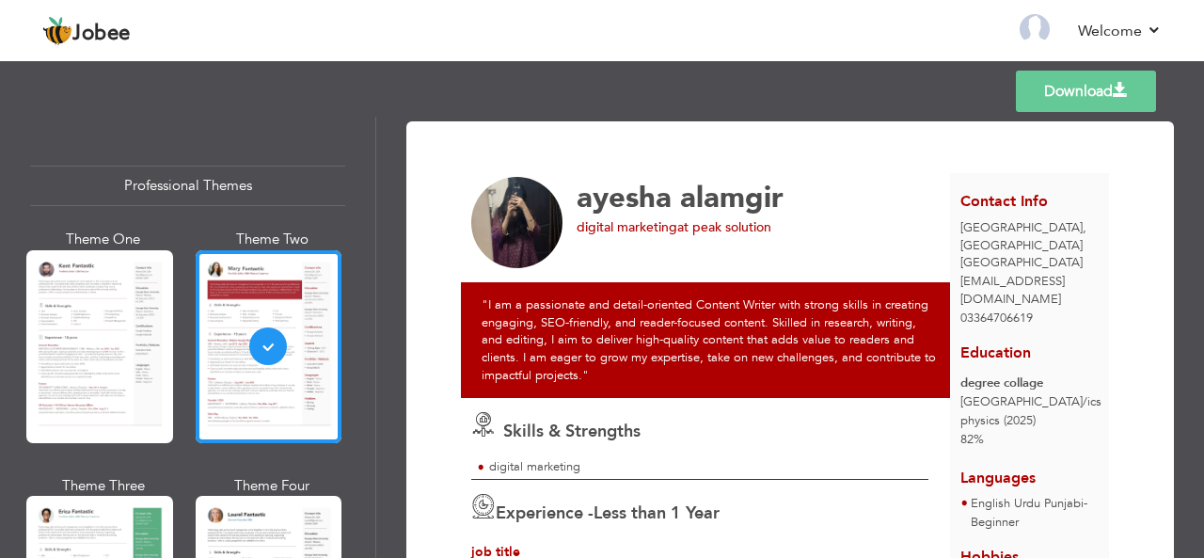
click at [1091, 101] on link "Download" at bounding box center [1086, 91] width 140 height 41
